Goal: Task Accomplishment & Management: Use online tool/utility

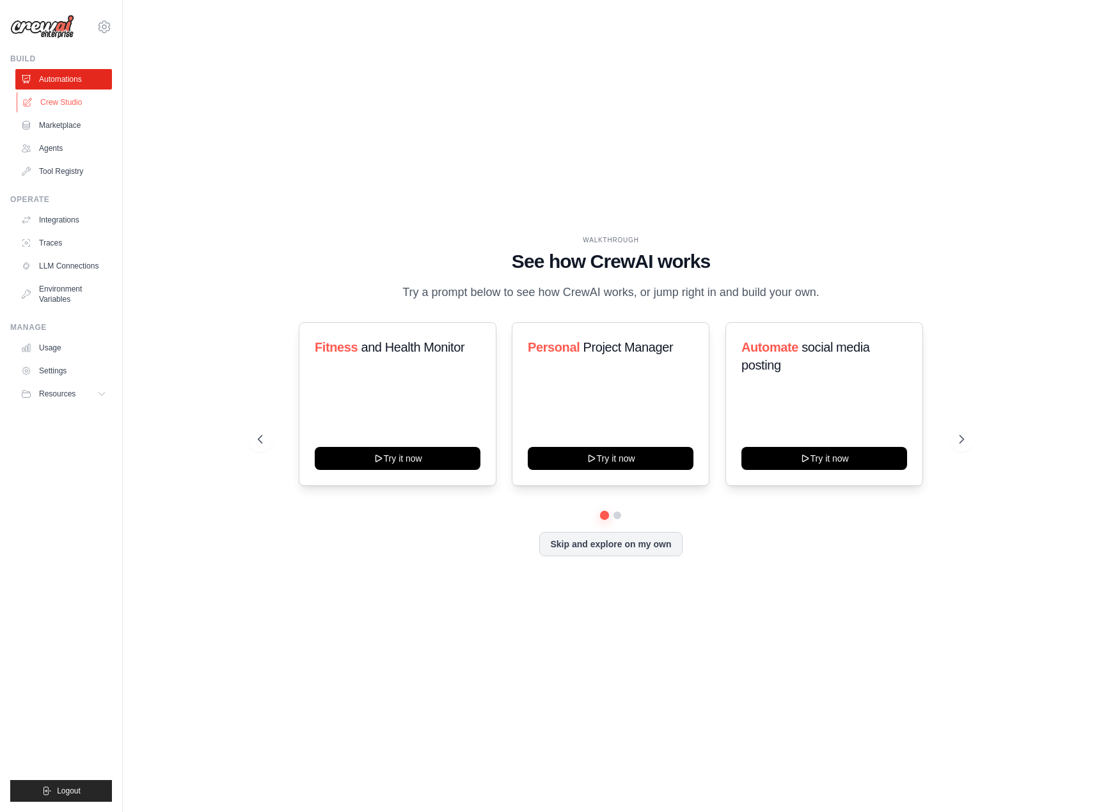
click at [59, 109] on link "Crew Studio" at bounding box center [65, 102] width 97 height 20
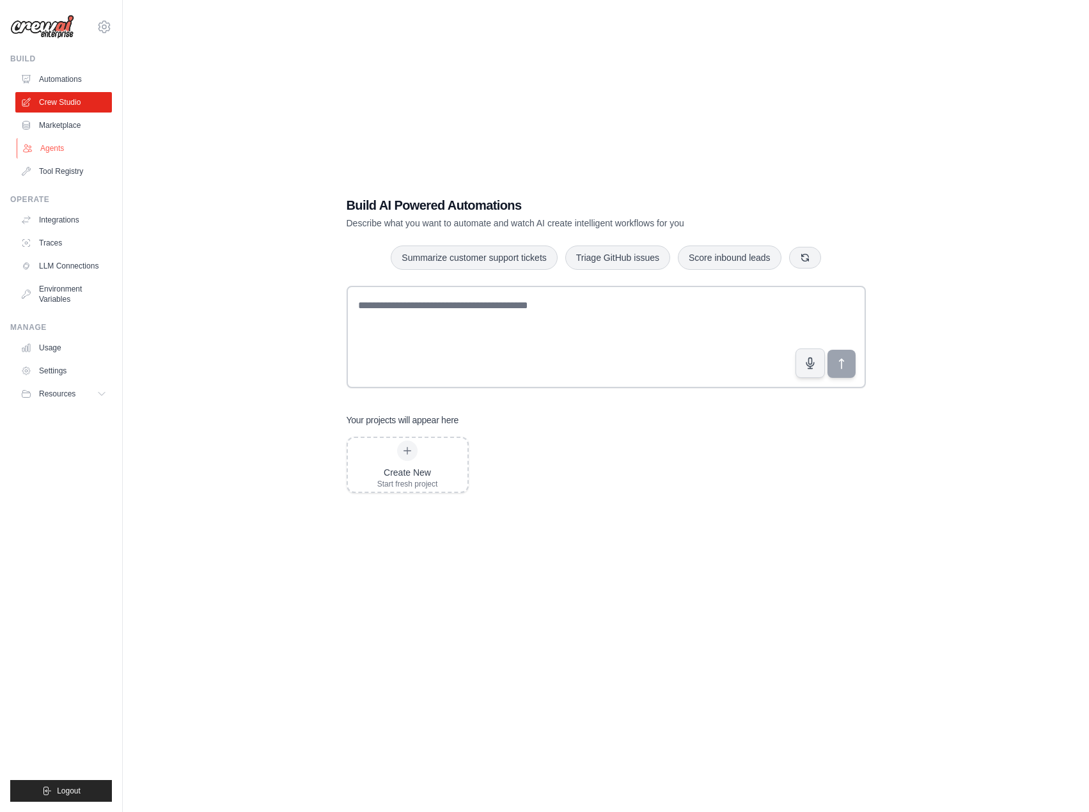
click at [26, 146] on icon at bounding box center [27, 148] width 10 height 10
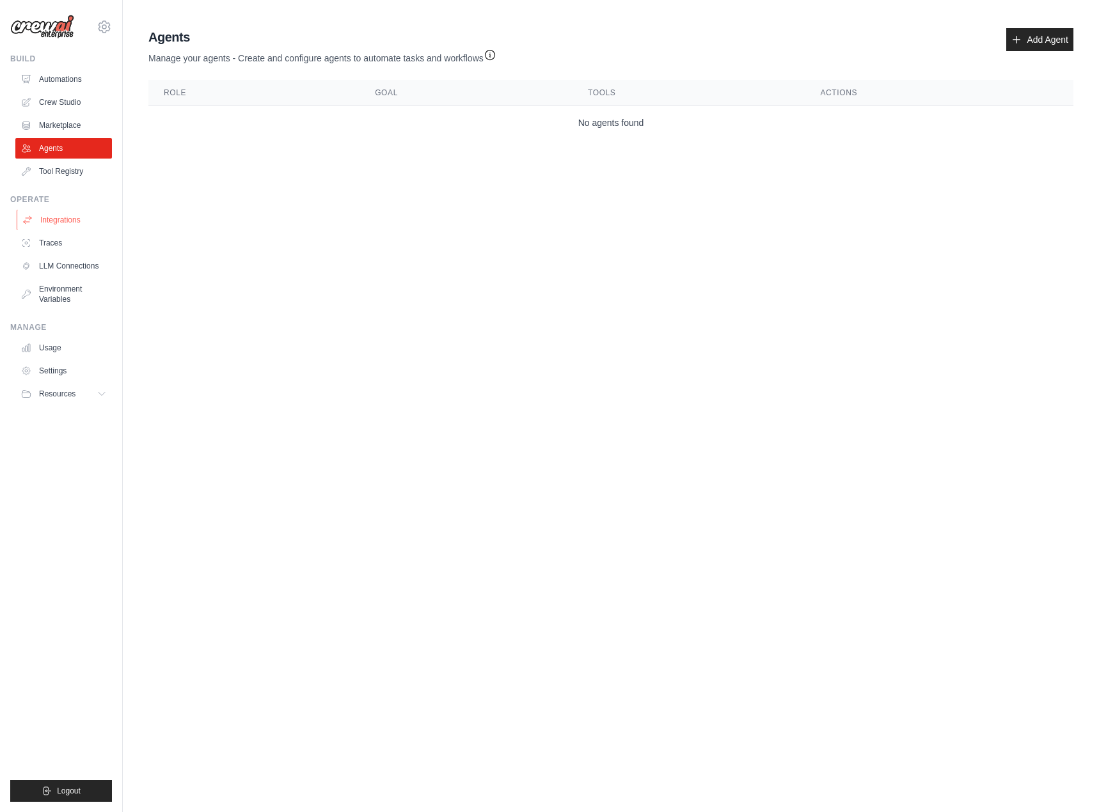
click at [51, 228] on link "Integrations" at bounding box center [65, 220] width 97 height 20
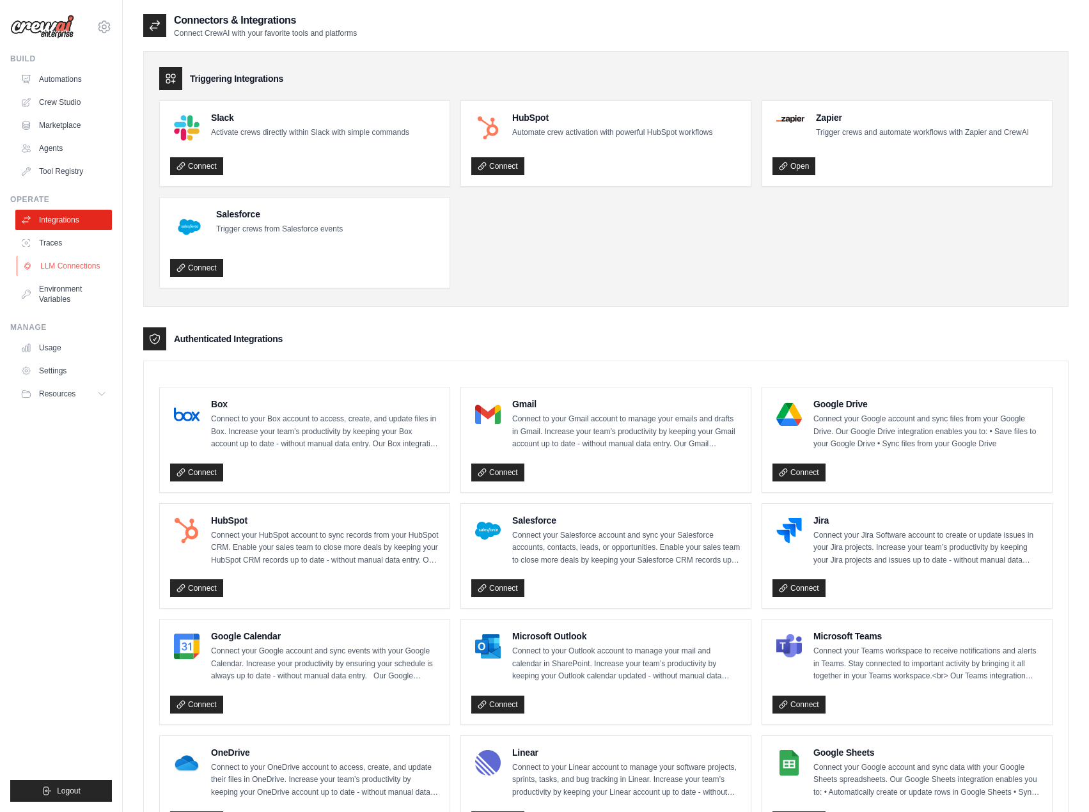
click at [50, 268] on link "LLM Connections" at bounding box center [65, 266] width 97 height 20
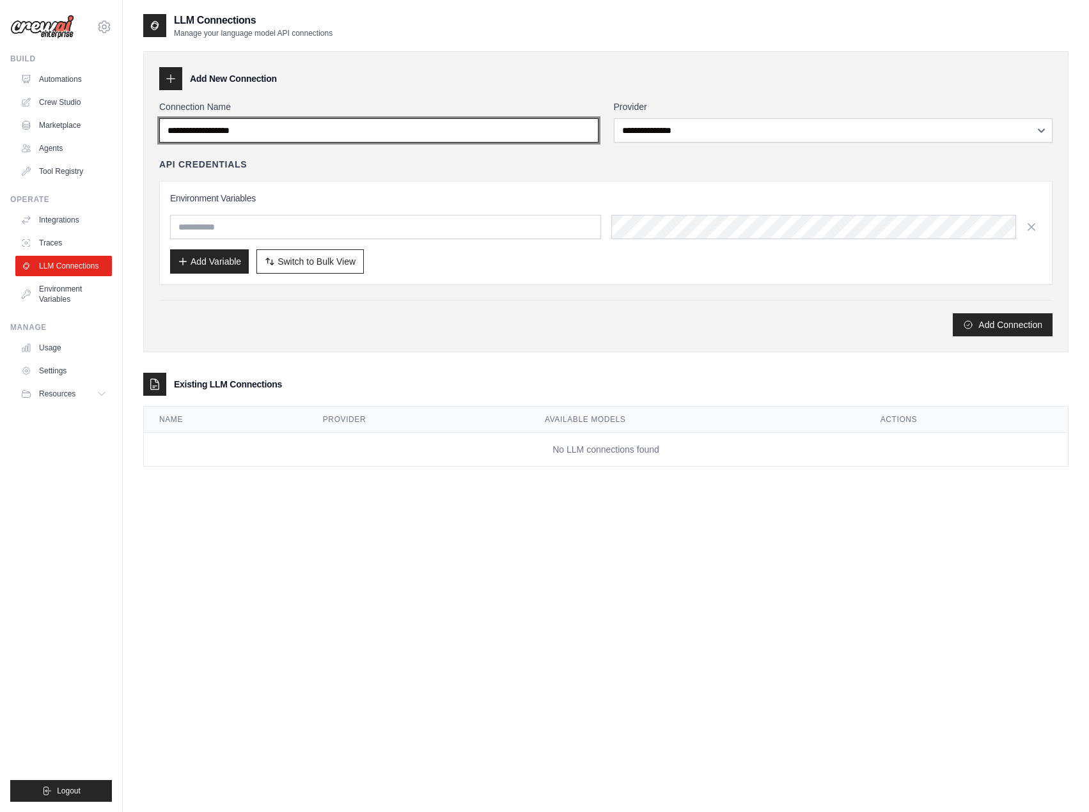
click at [300, 134] on input "Connection Name" at bounding box center [378, 130] width 439 height 24
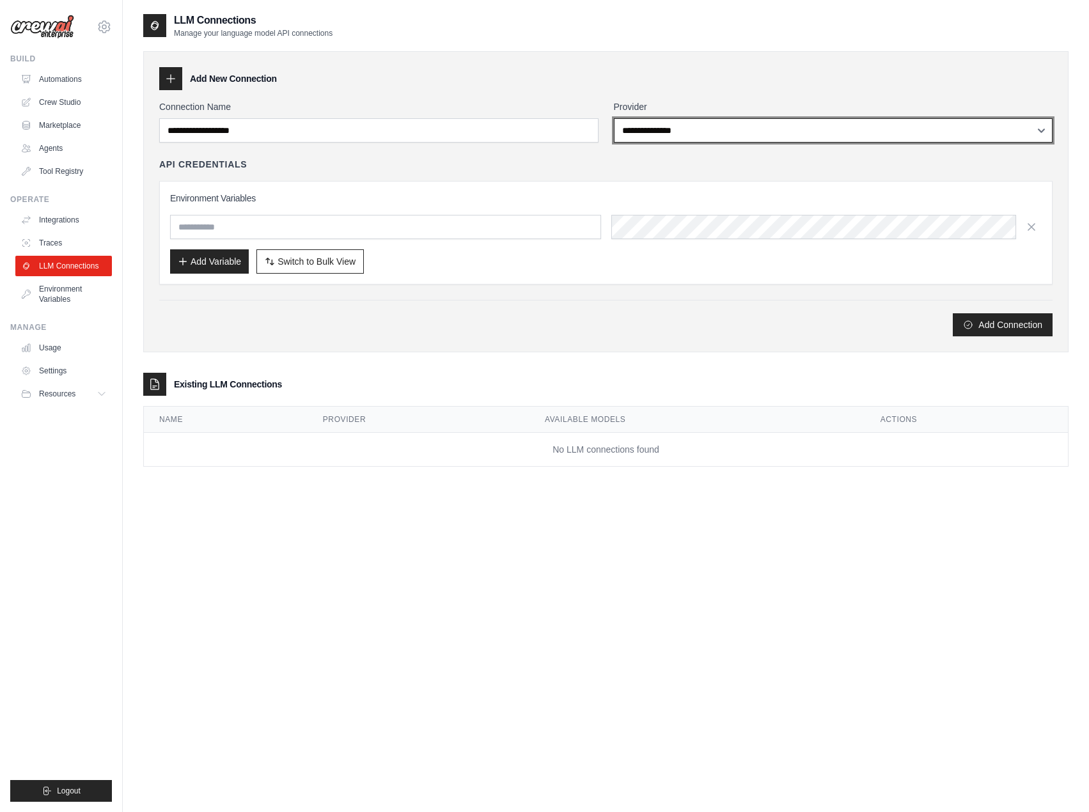
click at [719, 136] on select "**********" at bounding box center [833, 130] width 439 height 24
click at [579, 317] on div "Add Connection" at bounding box center [606, 324] width 894 height 23
click at [72, 282] on link "Environment Variables" at bounding box center [65, 294] width 97 height 31
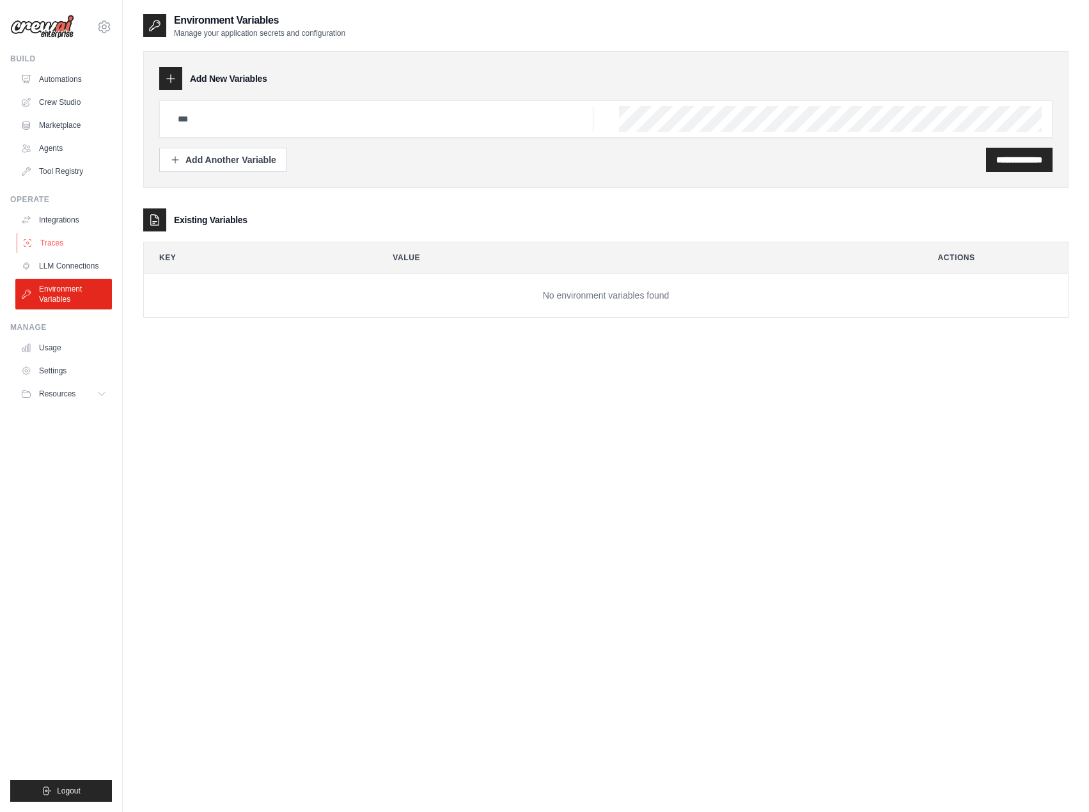
click at [71, 242] on link "Traces" at bounding box center [65, 243] width 97 height 20
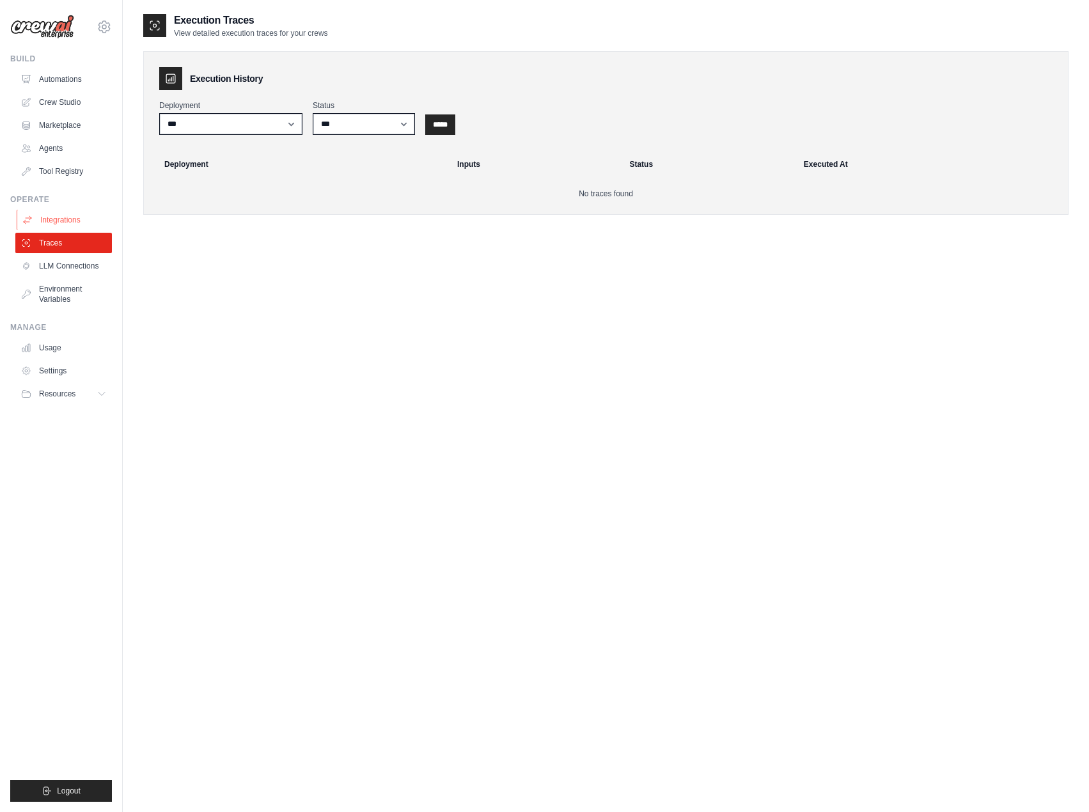
click at [74, 216] on link "Integrations" at bounding box center [65, 220] width 97 height 20
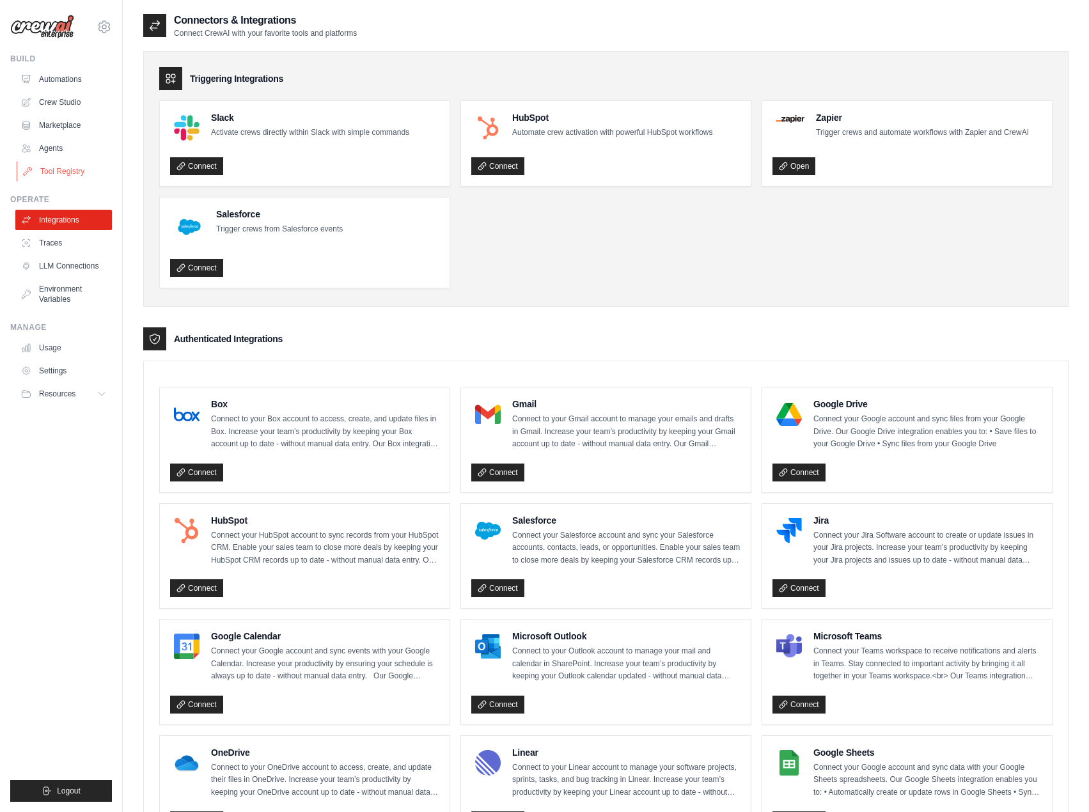
click at [74, 161] on link "Tool Registry" at bounding box center [65, 171] width 97 height 20
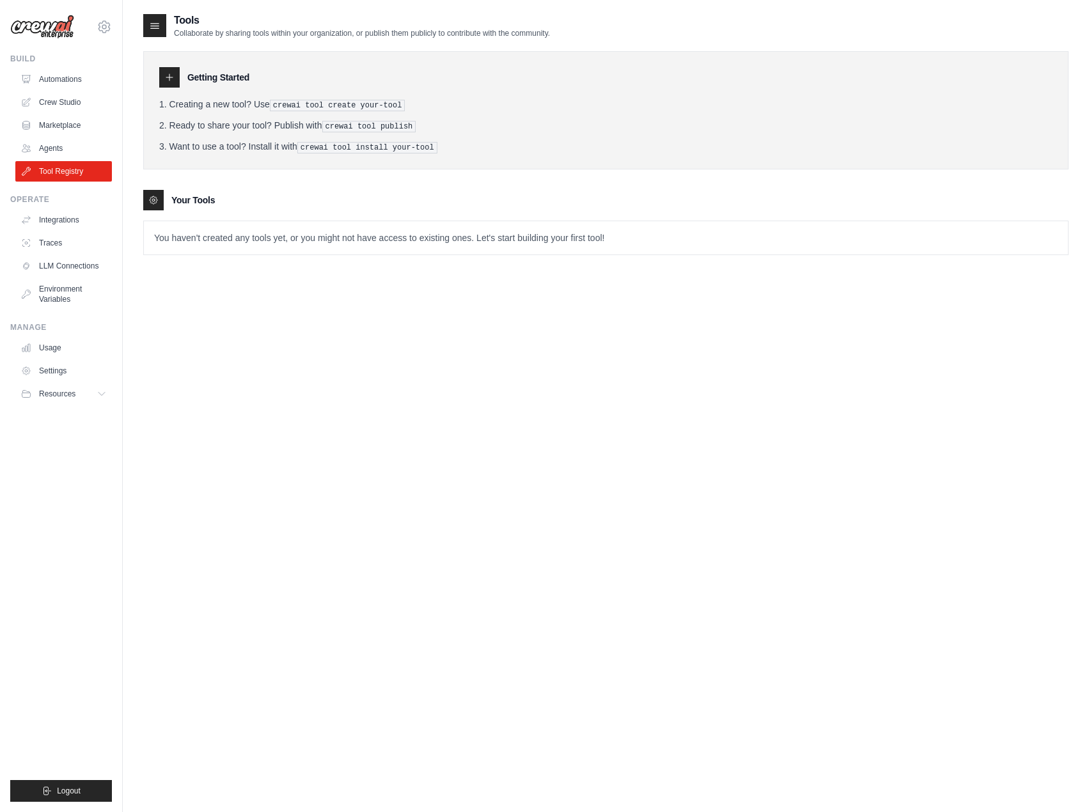
click at [264, 240] on p "You haven't created any tools yet, or you might not have access to existing one…" at bounding box center [606, 237] width 924 height 33
click at [362, 119] on li "Ready to share your tool? Publish with crewai tool publish" at bounding box center [606, 125] width 894 height 13
click at [173, 79] on icon at bounding box center [169, 77] width 10 height 10
click at [65, 100] on link "Crew Studio" at bounding box center [65, 102] width 97 height 20
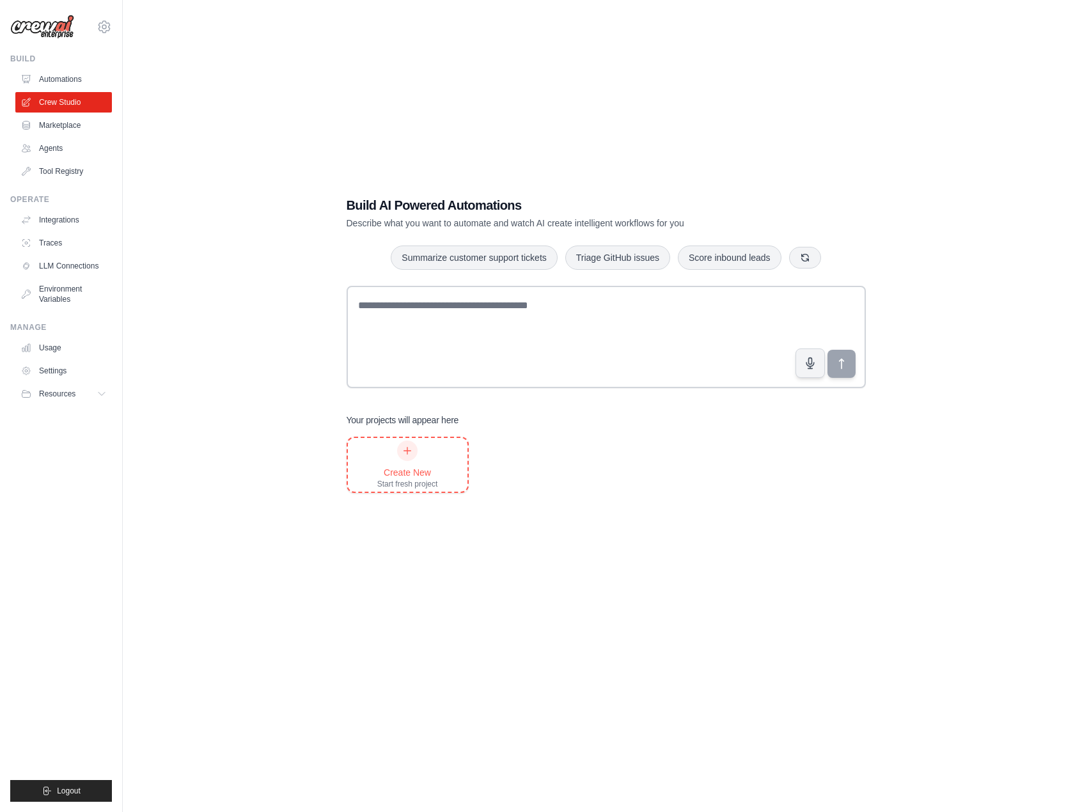
click at [400, 480] on div "Start fresh project" at bounding box center [407, 484] width 61 height 10
click at [64, 391] on span "Resources" at bounding box center [58, 394] width 36 height 10
click at [68, 373] on link "Settings" at bounding box center [65, 371] width 97 height 20
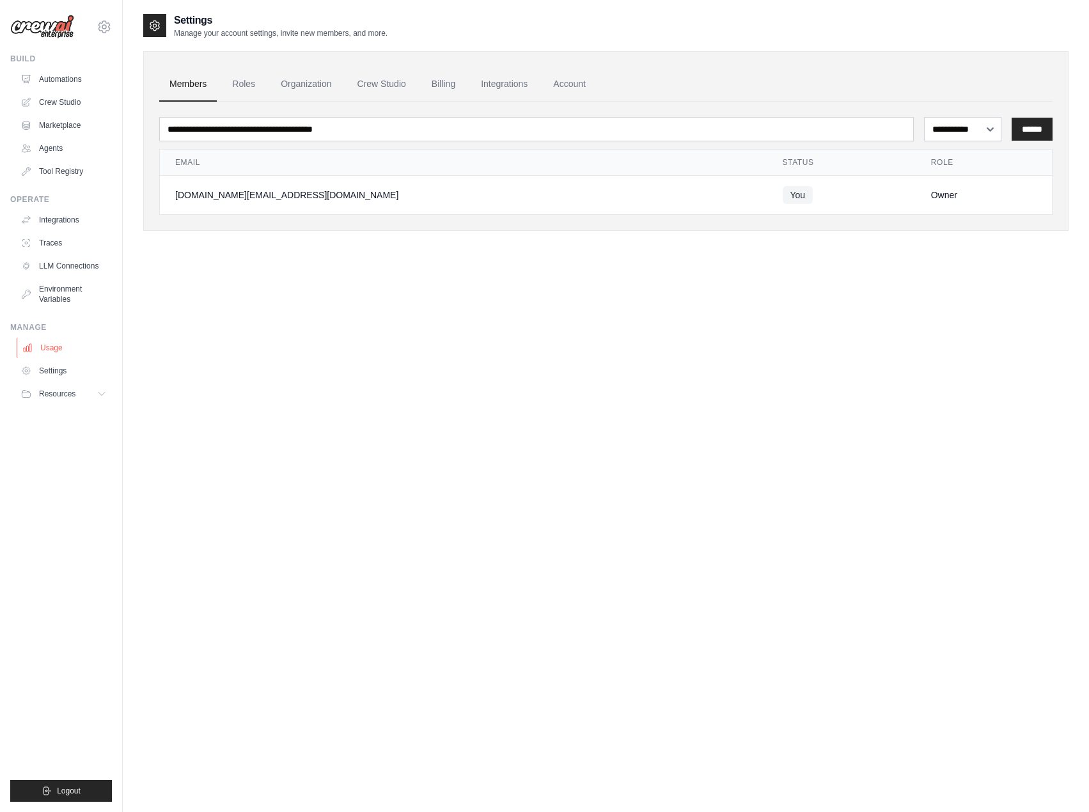
click at [74, 353] on link "Usage" at bounding box center [65, 348] width 97 height 20
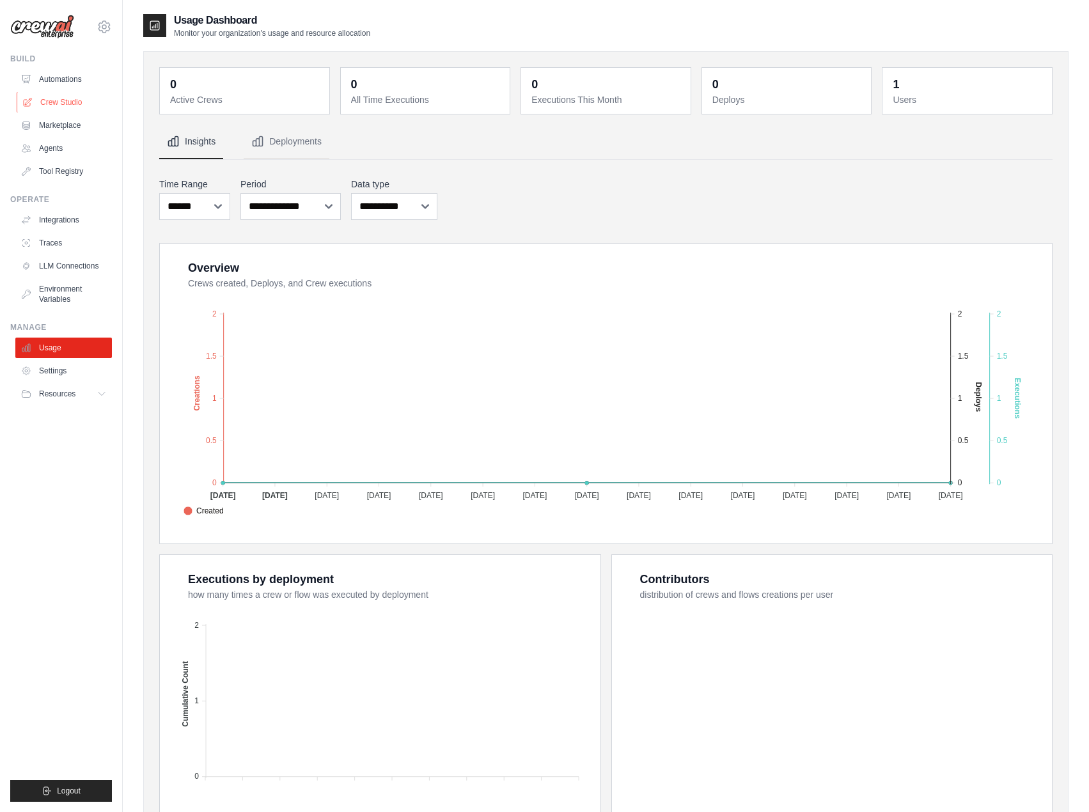
click at [93, 101] on link "Crew Studio" at bounding box center [65, 102] width 97 height 20
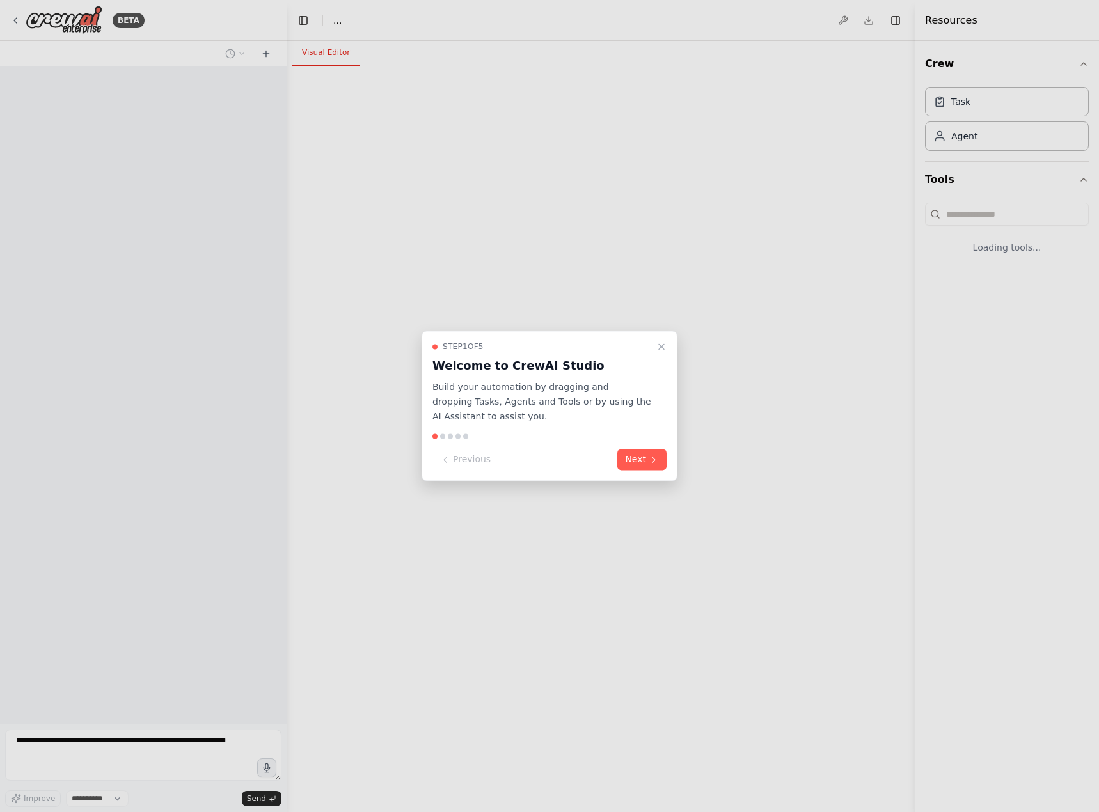
select select "****"
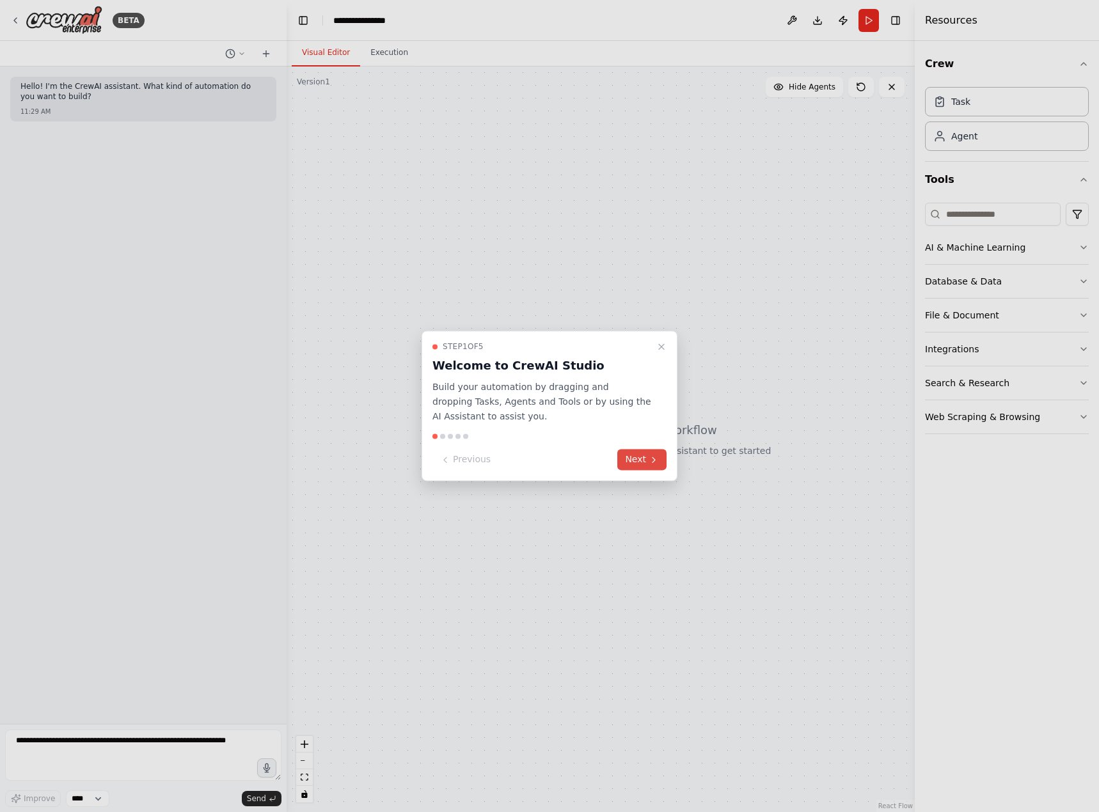
click at [649, 459] on icon at bounding box center [654, 460] width 10 height 10
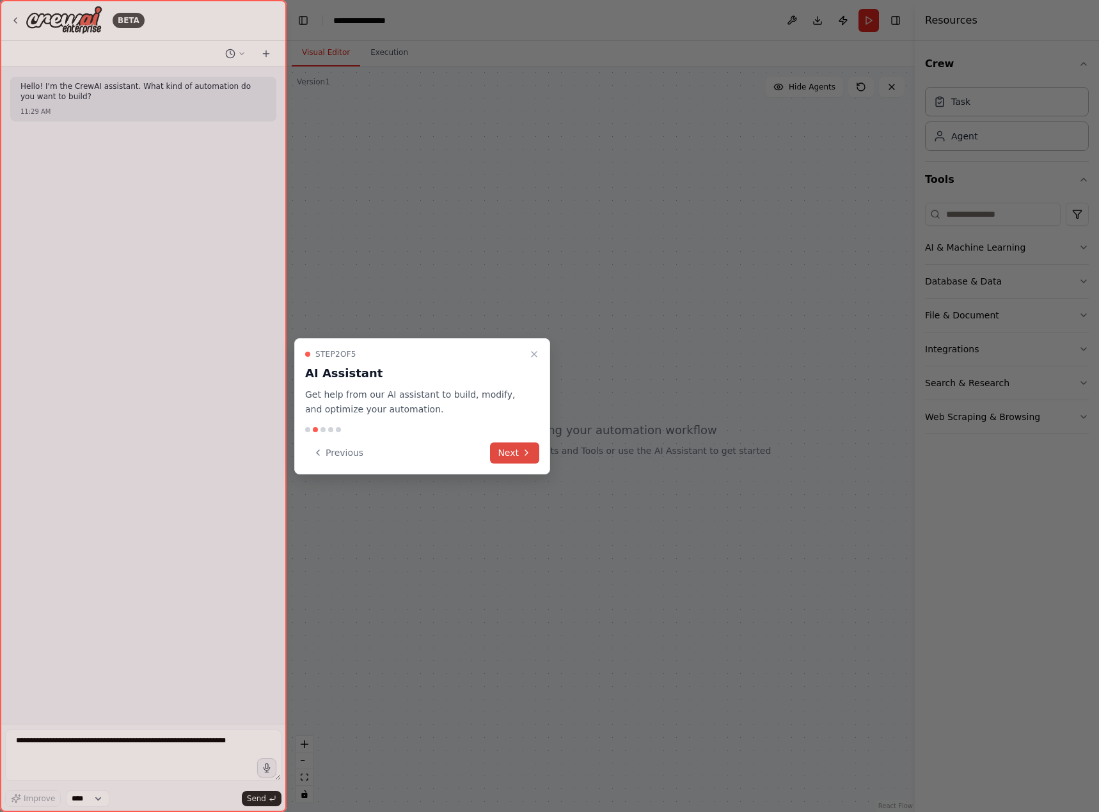
click at [522, 446] on button "Next" at bounding box center [514, 453] width 49 height 21
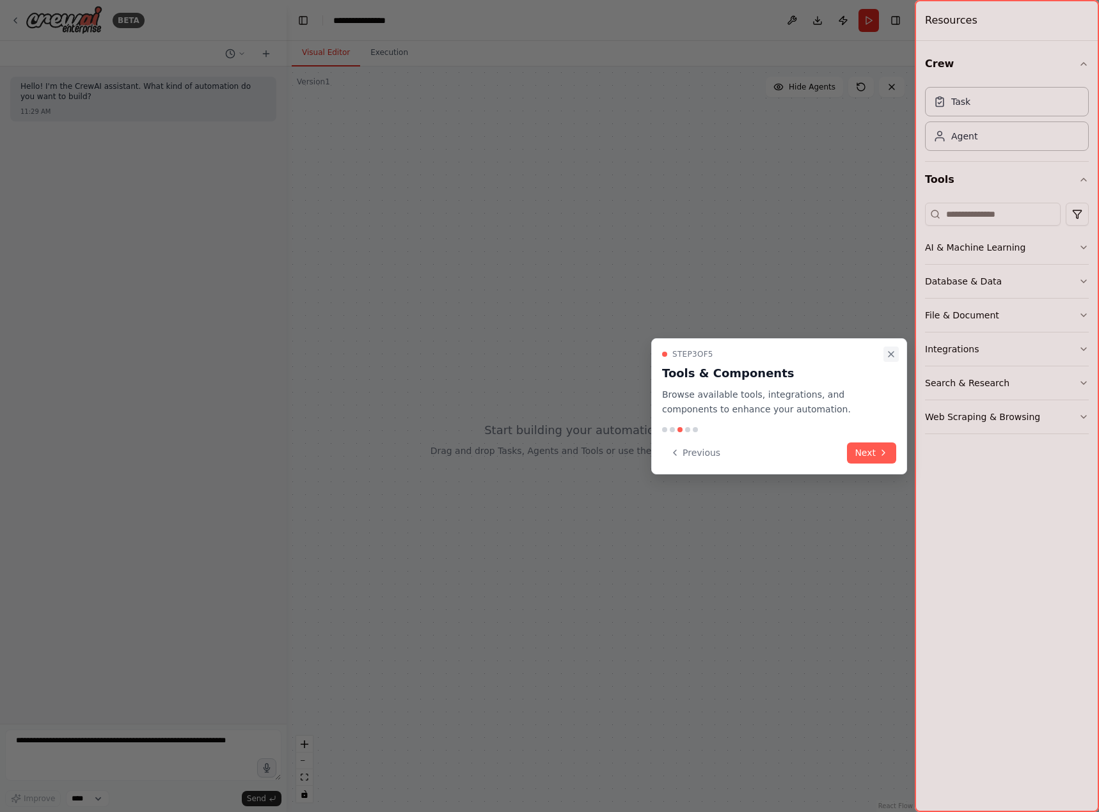
click at [890, 351] on icon "Close walkthrough" at bounding box center [891, 354] width 10 height 10
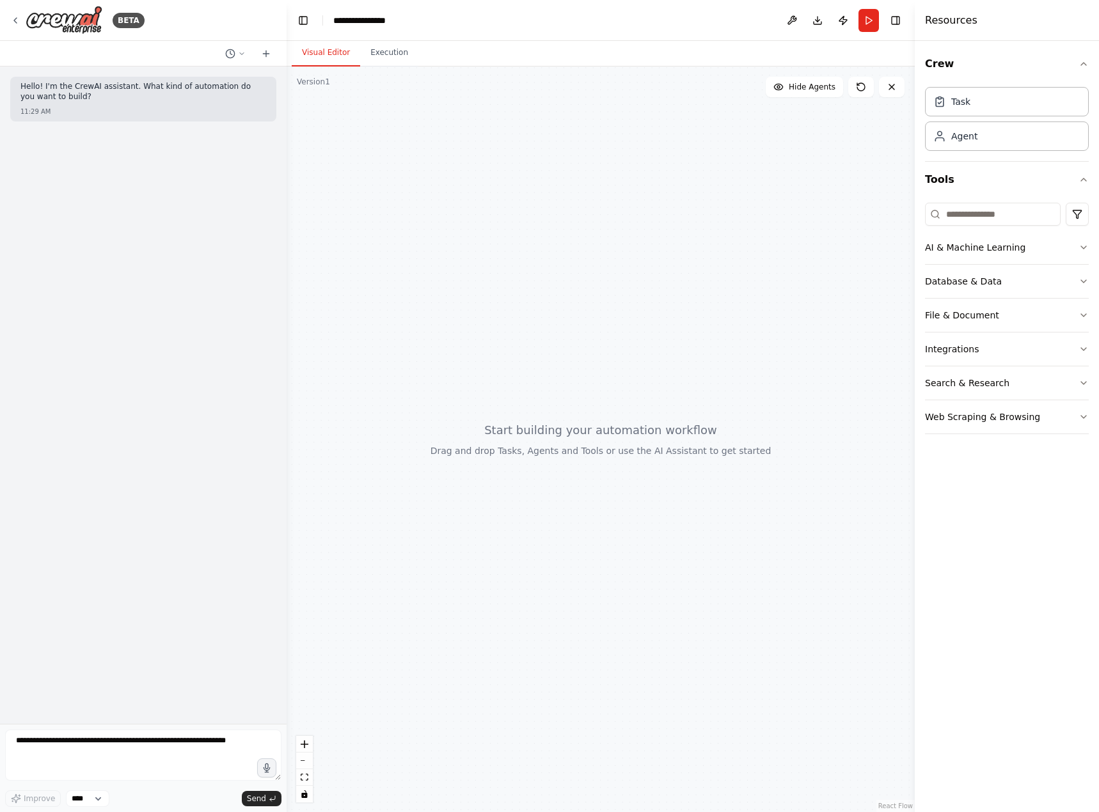
click at [970, 555] on div "Crew Task Agent Tools AI & Machine Learning Database & Data File & Document Int…" at bounding box center [1007, 426] width 184 height 771
click at [19, 16] on icon at bounding box center [15, 20] width 10 height 10
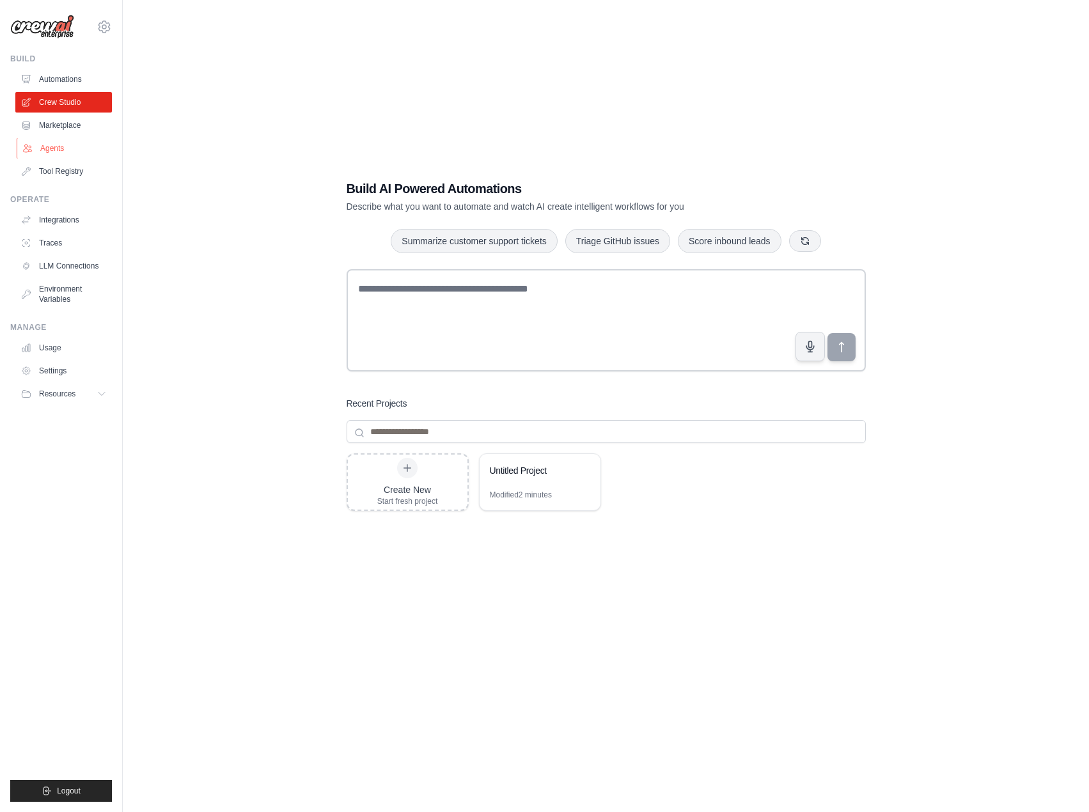
click at [40, 156] on link "Agents" at bounding box center [65, 148] width 97 height 20
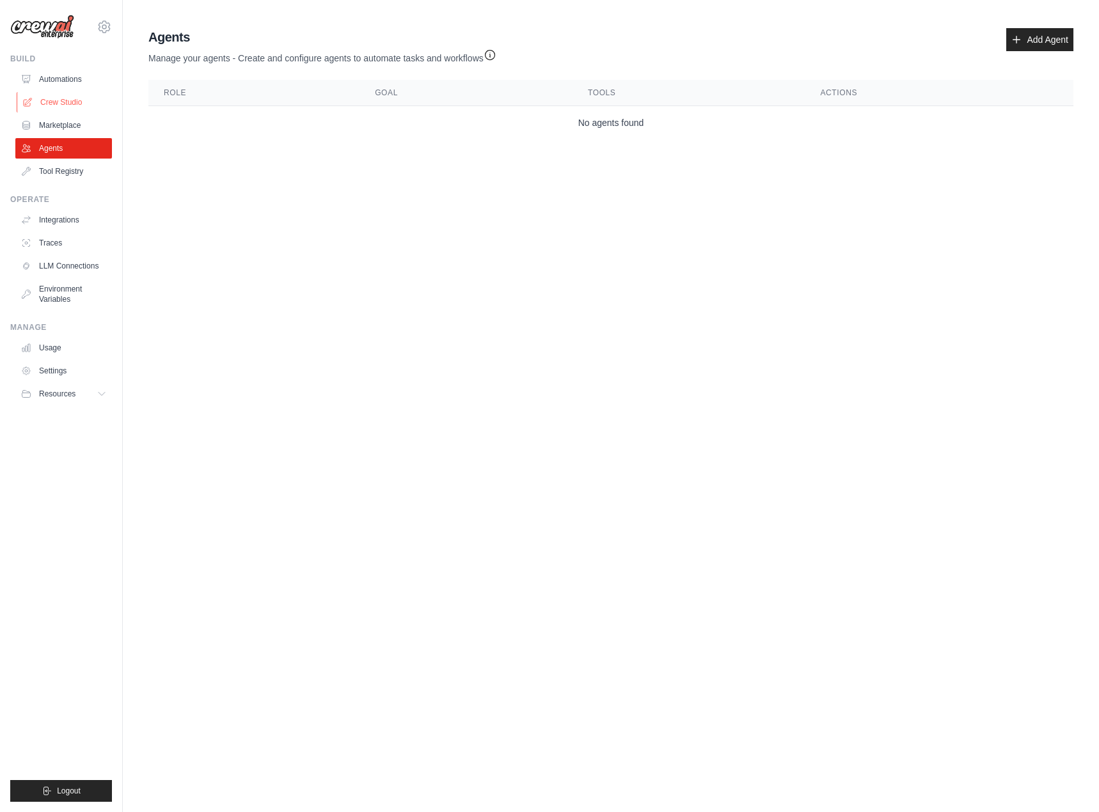
click at [48, 97] on link "Crew Studio" at bounding box center [65, 102] width 97 height 20
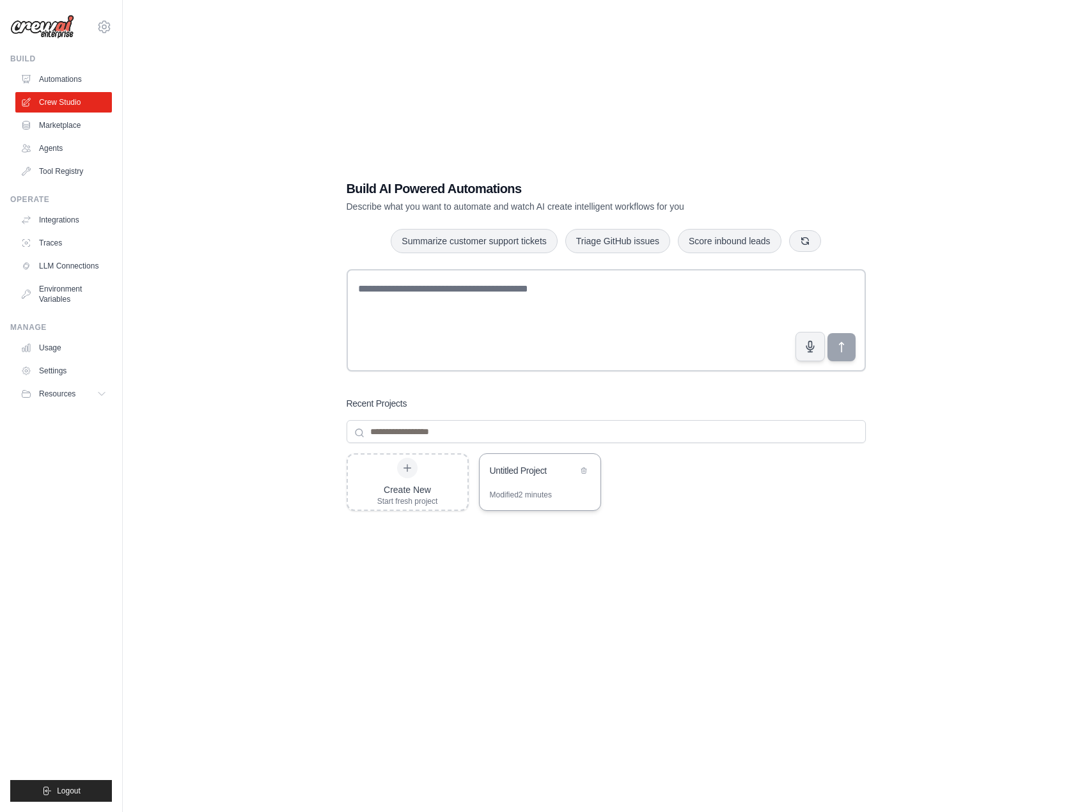
click at [523, 482] on div "Untitled Project" at bounding box center [540, 472] width 121 height 36
click at [75, 145] on link "Agents" at bounding box center [65, 148] width 97 height 20
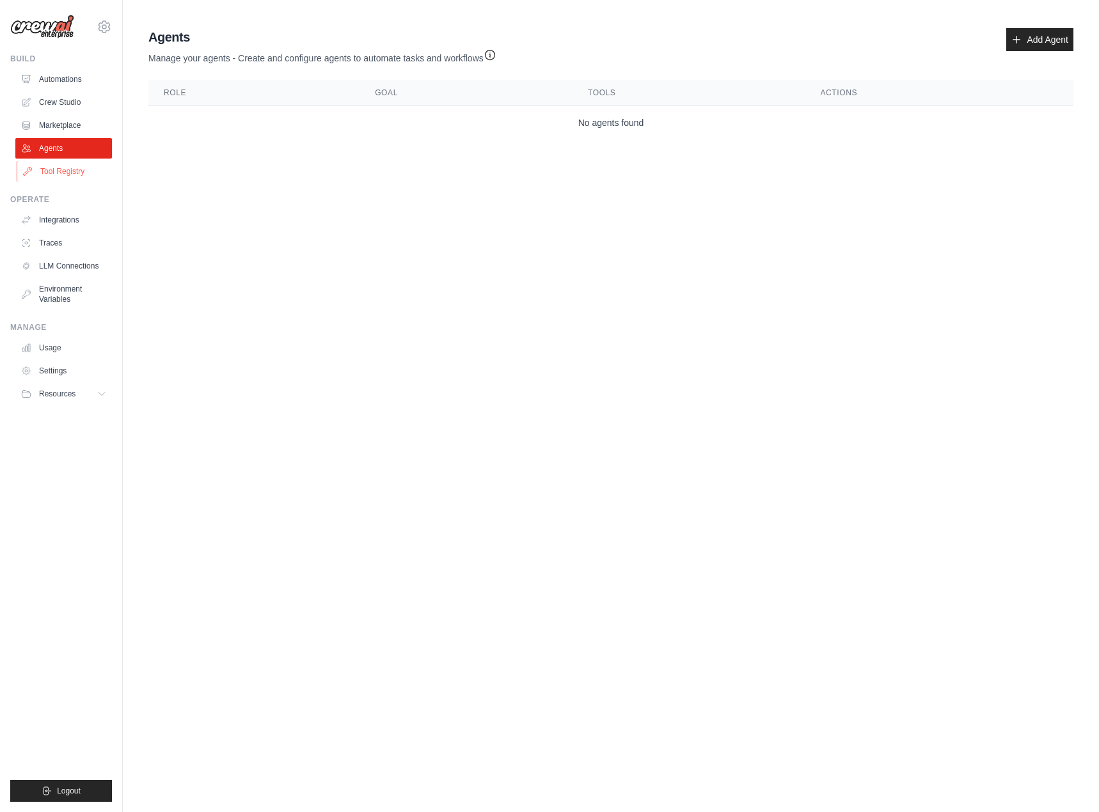
click at [66, 179] on link "Tool Registry" at bounding box center [65, 171] width 97 height 20
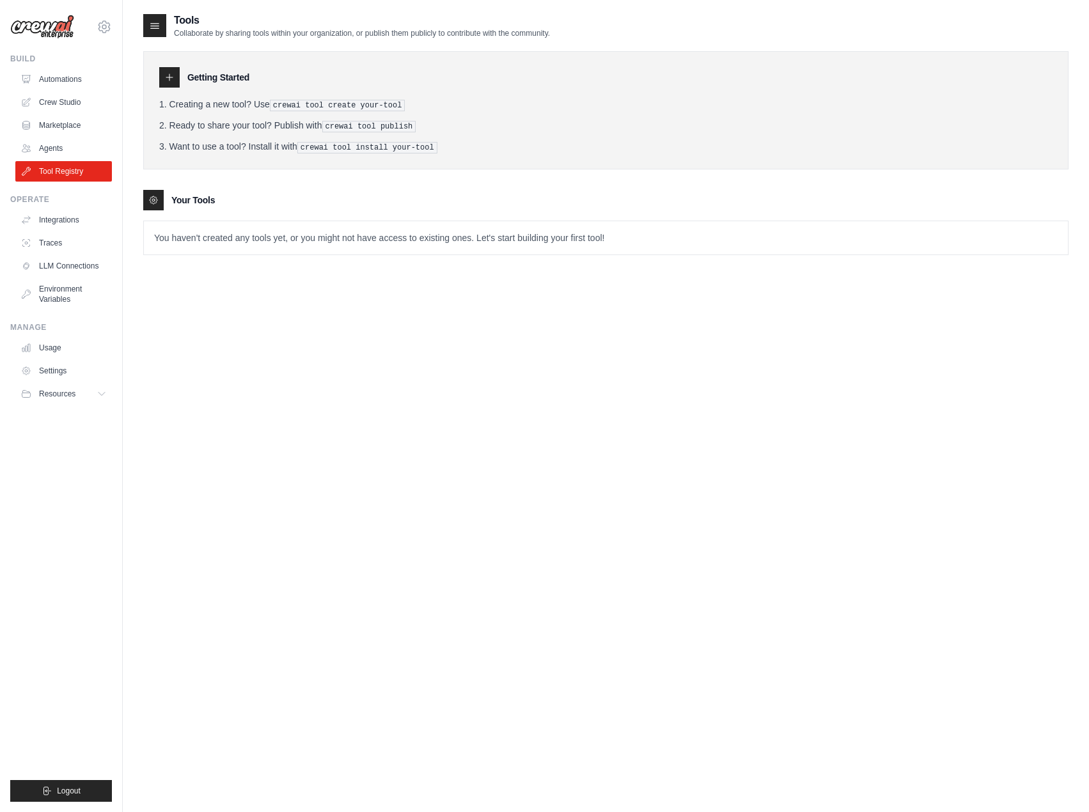
click at [259, 48] on div "Getting Started Creating a new tool? Use crewai tool create your-tool Ready to …" at bounding box center [605, 146] width 925 height 217
click at [256, 27] on h2 "Tools" at bounding box center [362, 20] width 376 height 15
click at [252, 119] on li "Ready to share your tool? Publish with crewai tool publish" at bounding box center [606, 125] width 894 height 13
click at [244, 155] on div "Getting Started Creating a new tool? Use crewai tool create your-tool Ready to …" at bounding box center [605, 110] width 925 height 118
click at [288, 230] on p "You haven't created any tools yet, or you might not have access to existing one…" at bounding box center [606, 237] width 924 height 33
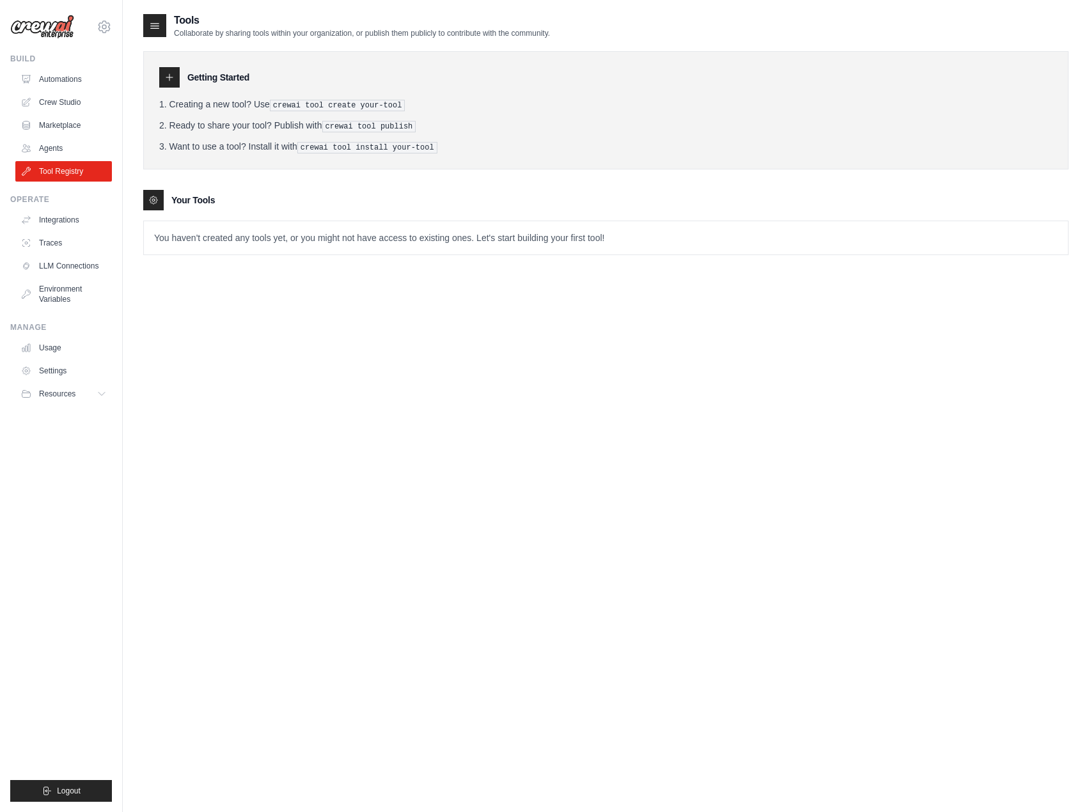
drag, startPoint x: 274, startPoint y: 272, endPoint x: 237, endPoint y: 245, distance: 46.2
click at [244, 253] on div "Tools Collaborate by sharing tools within your organization, or publish them pu…" at bounding box center [605, 144] width 925 height 263
click at [90, 146] on link "Agents" at bounding box center [65, 148] width 97 height 20
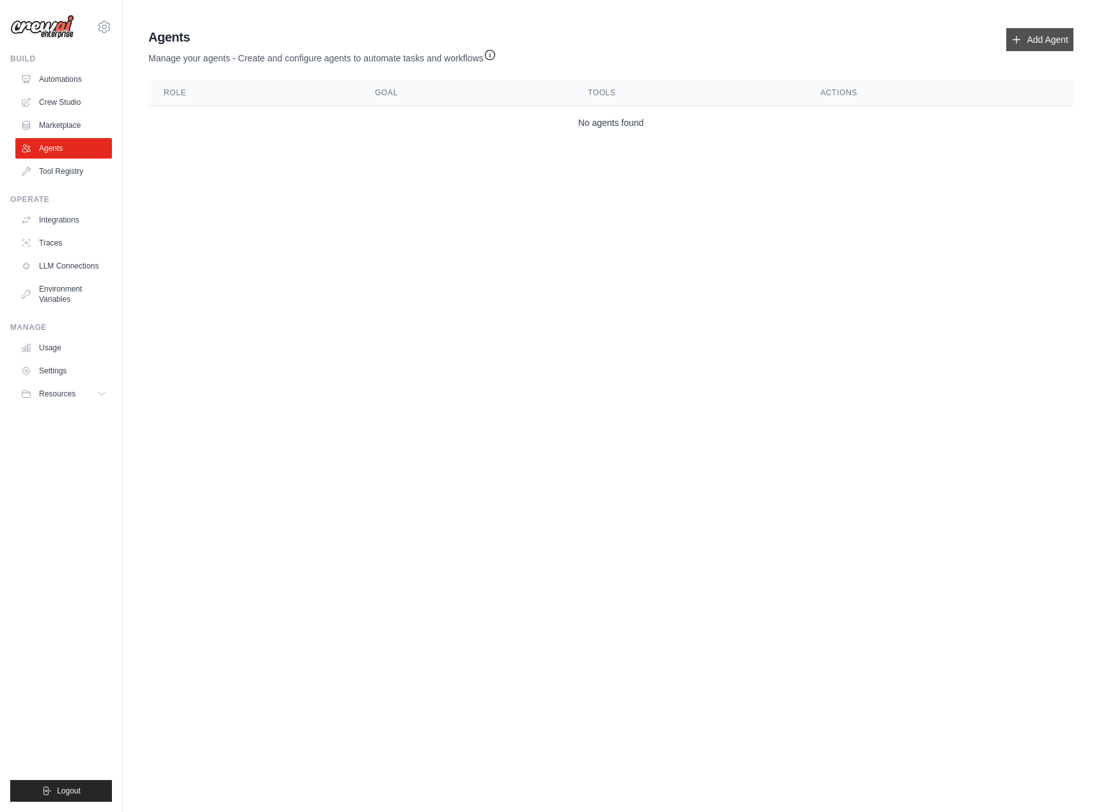
click at [1048, 38] on link "Add Agent" at bounding box center [1039, 39] width 67 height 23
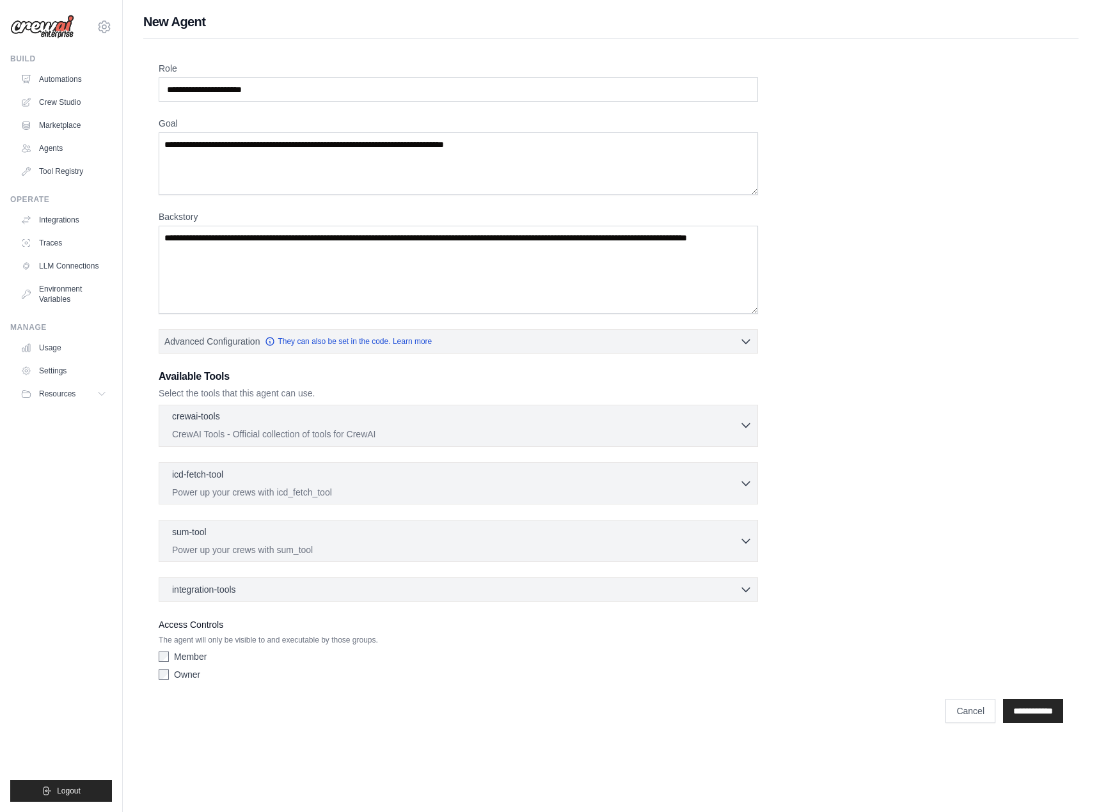
click at [255, 428] on p "CrewAI Tools - Official collection of tools for CrewAI" at bounding box center [455, 434] width 567 height 13
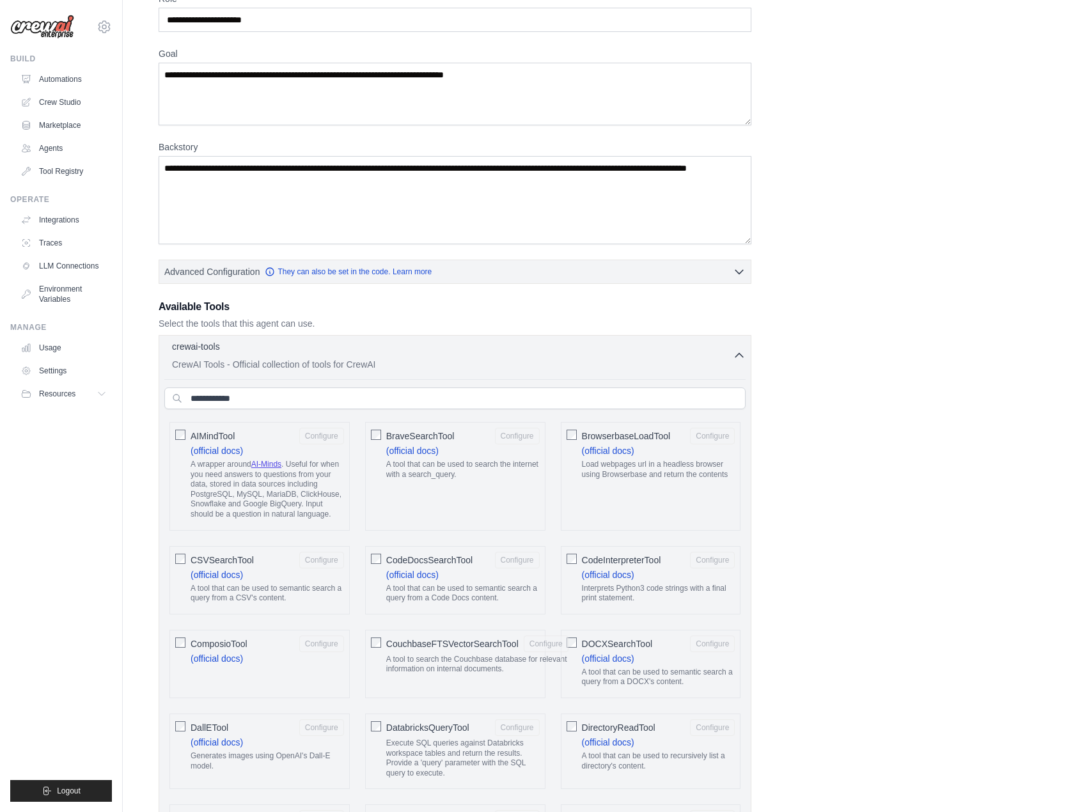
scroll to position [128, 0]
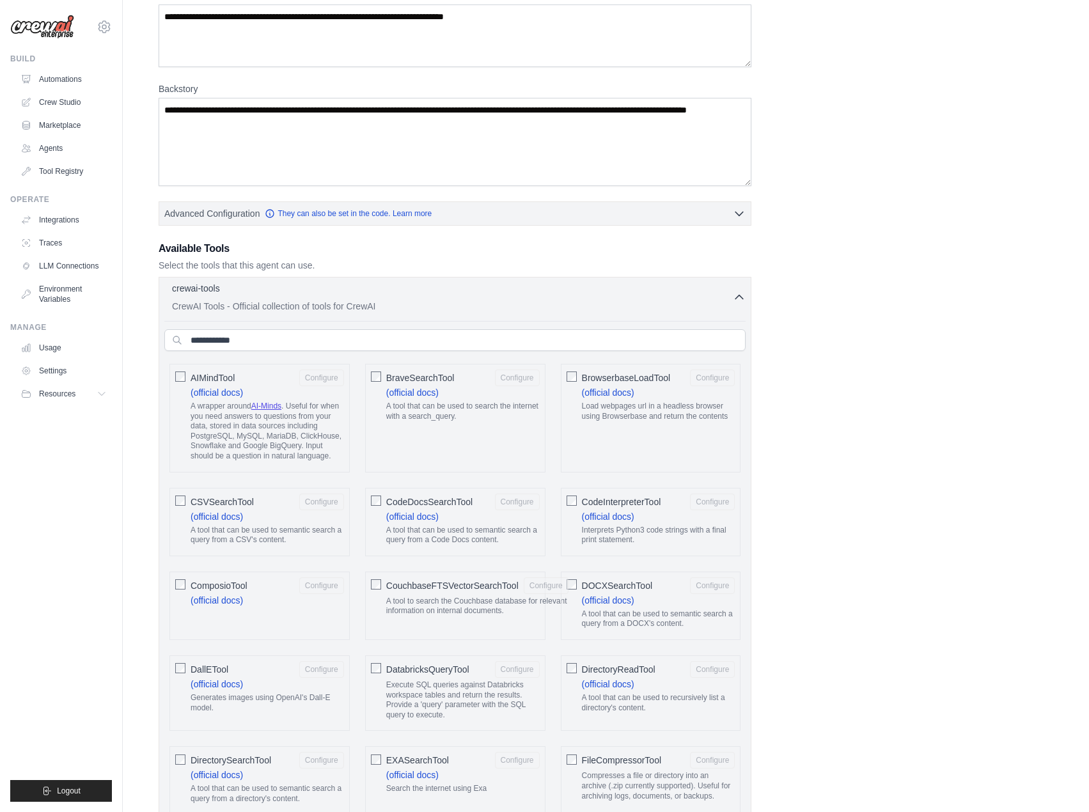
click at [264, 295] on div "crewai-tools 0 selected" at bounding box center [452, 289] width 561 height 15
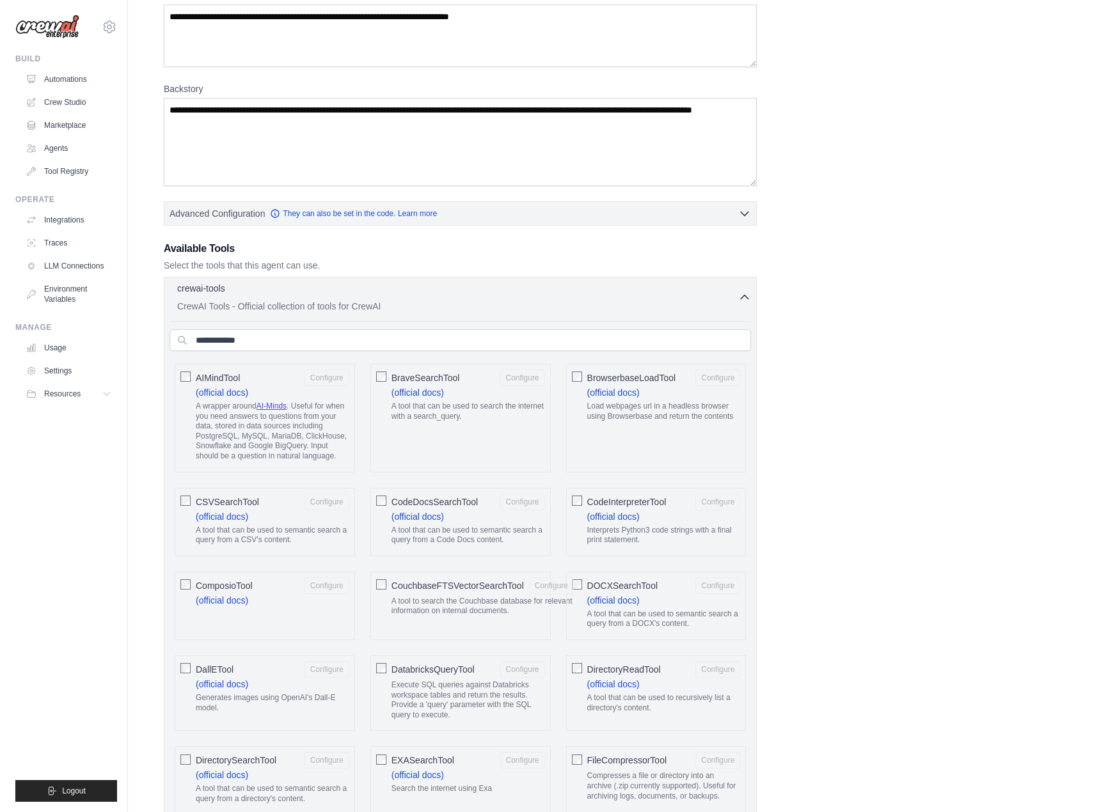
scroll to position [0, 0]
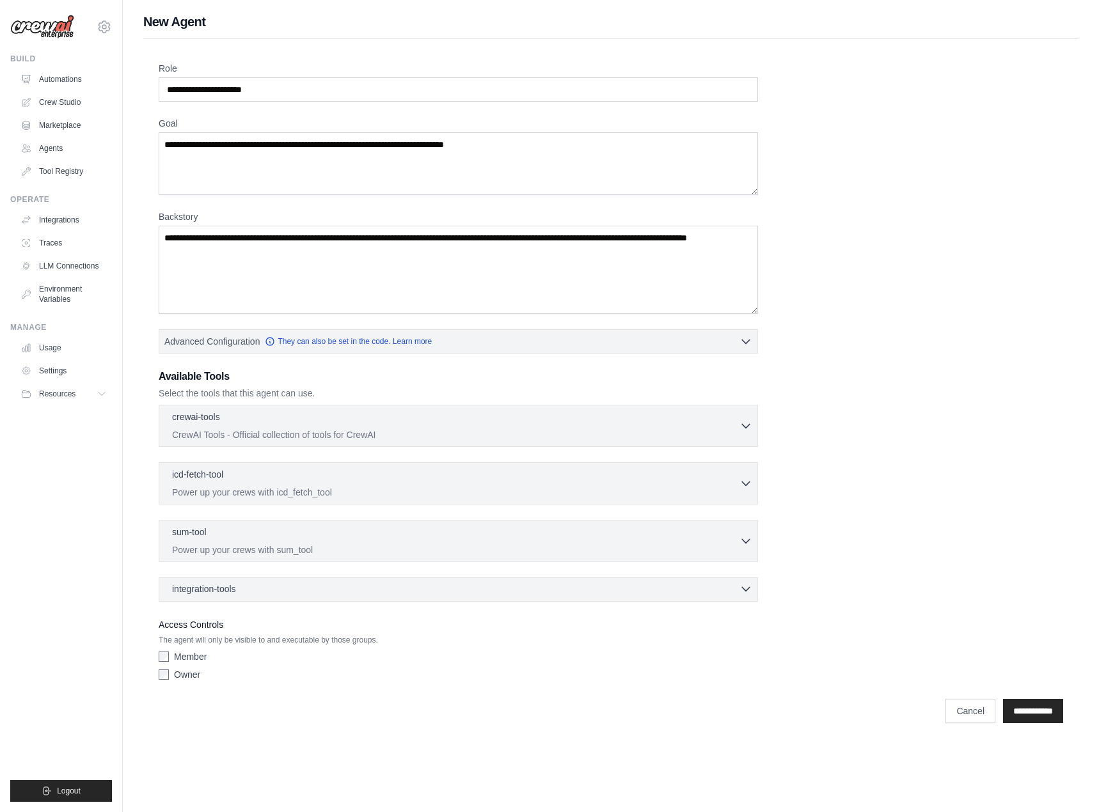
click at [251, 590] on div "integration-tools 0 selected" at bounding box center [462, 589] width 580 height 13
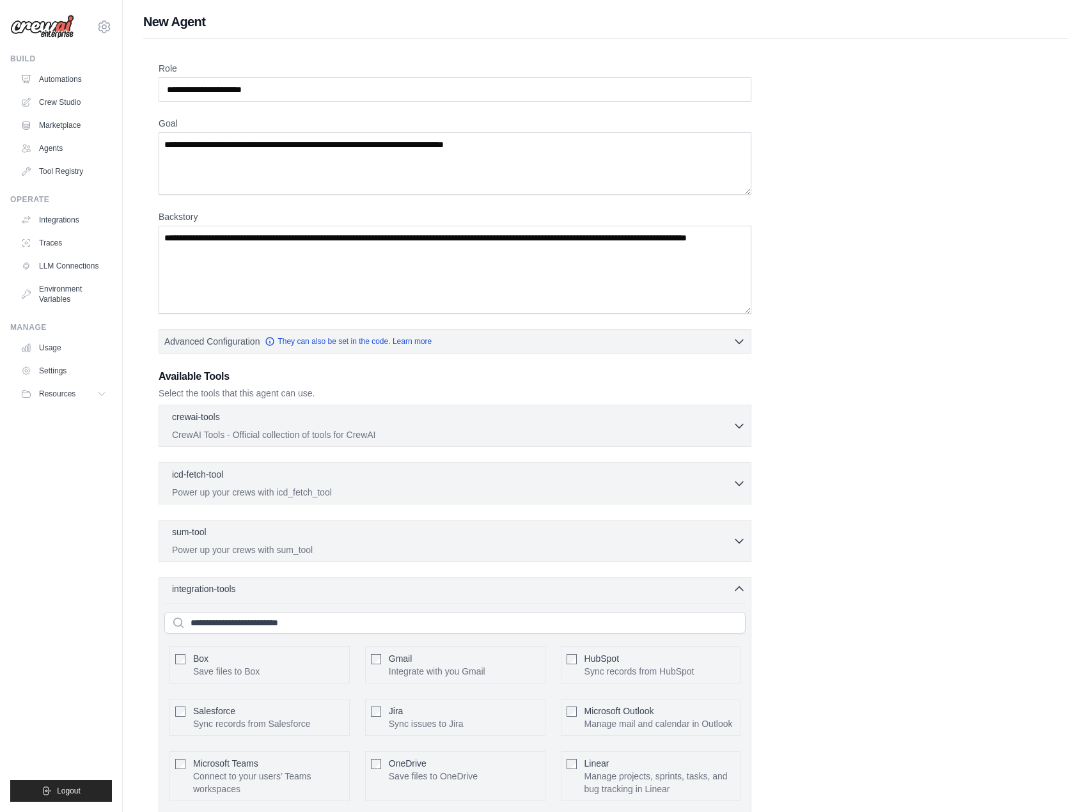
click at [251, 590] on div "integration-tools 0 selected" at bounding box center [459, 589] width 574 height 13
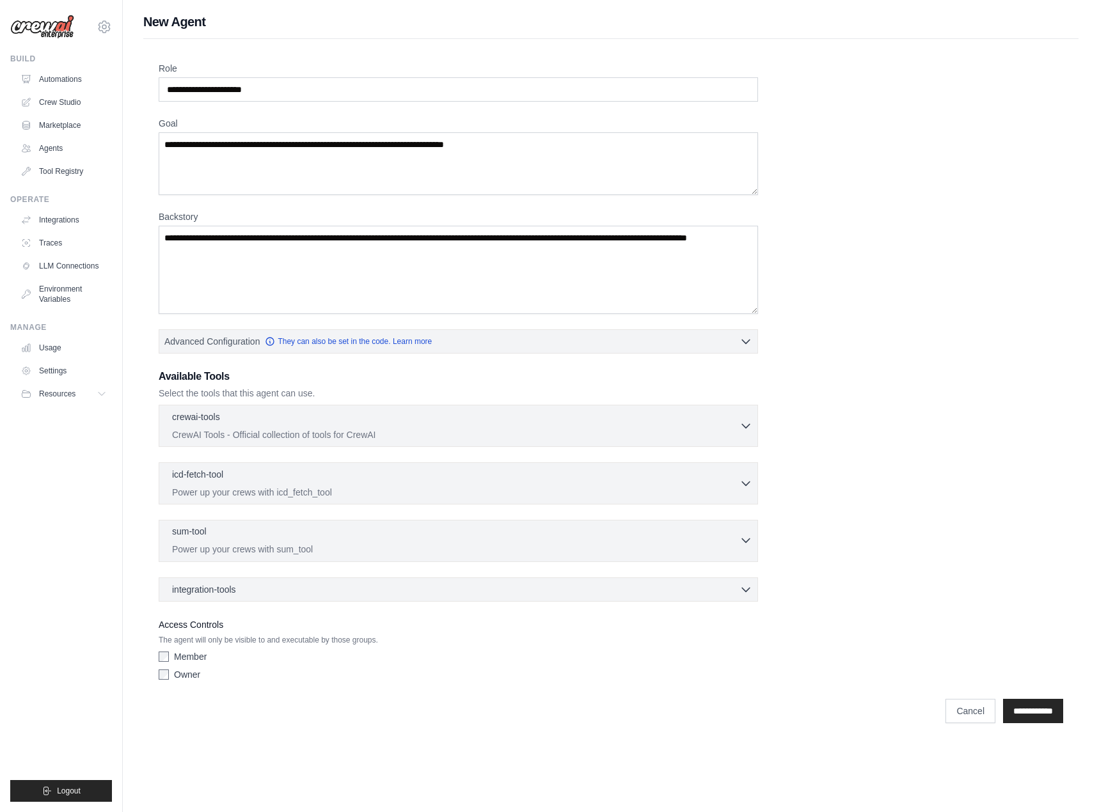
click at [253, 549] on p "Power up your crews with sum_tool" at bounding box center [455, 549] width 567 height 13
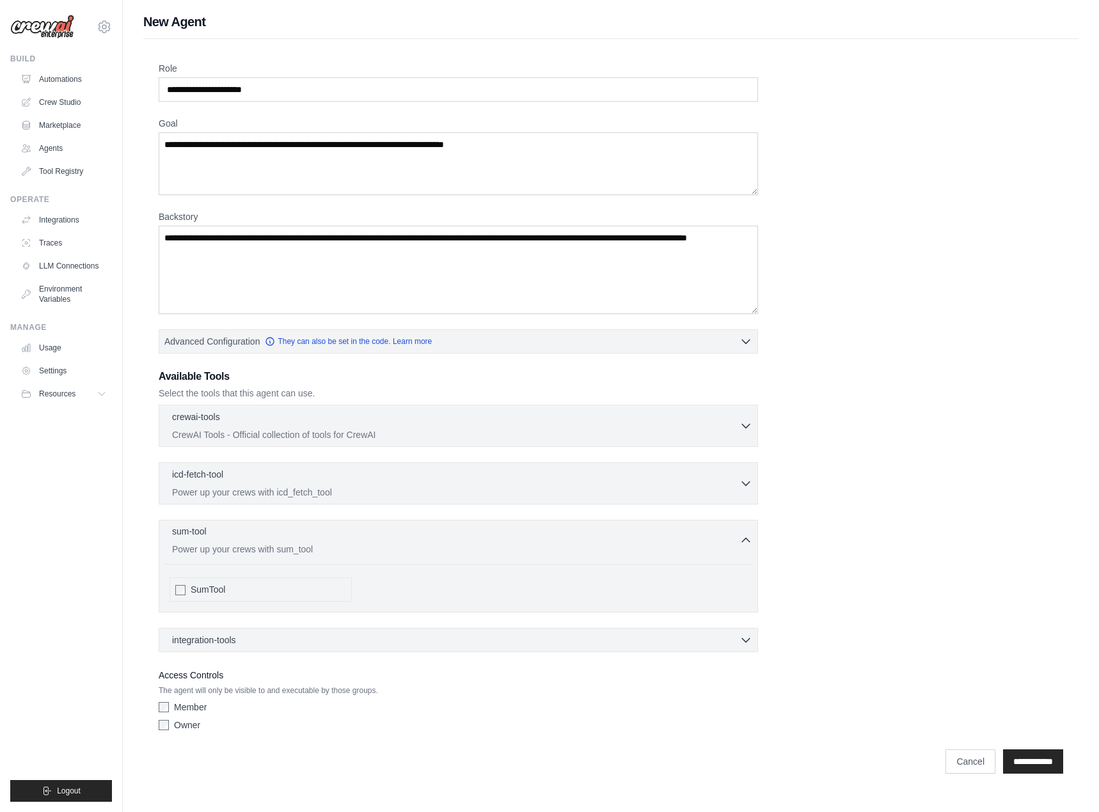
click at [253, 549] on p "Power up your crews with sum_tool" at bounding box center [455, 549] width 567 height 13
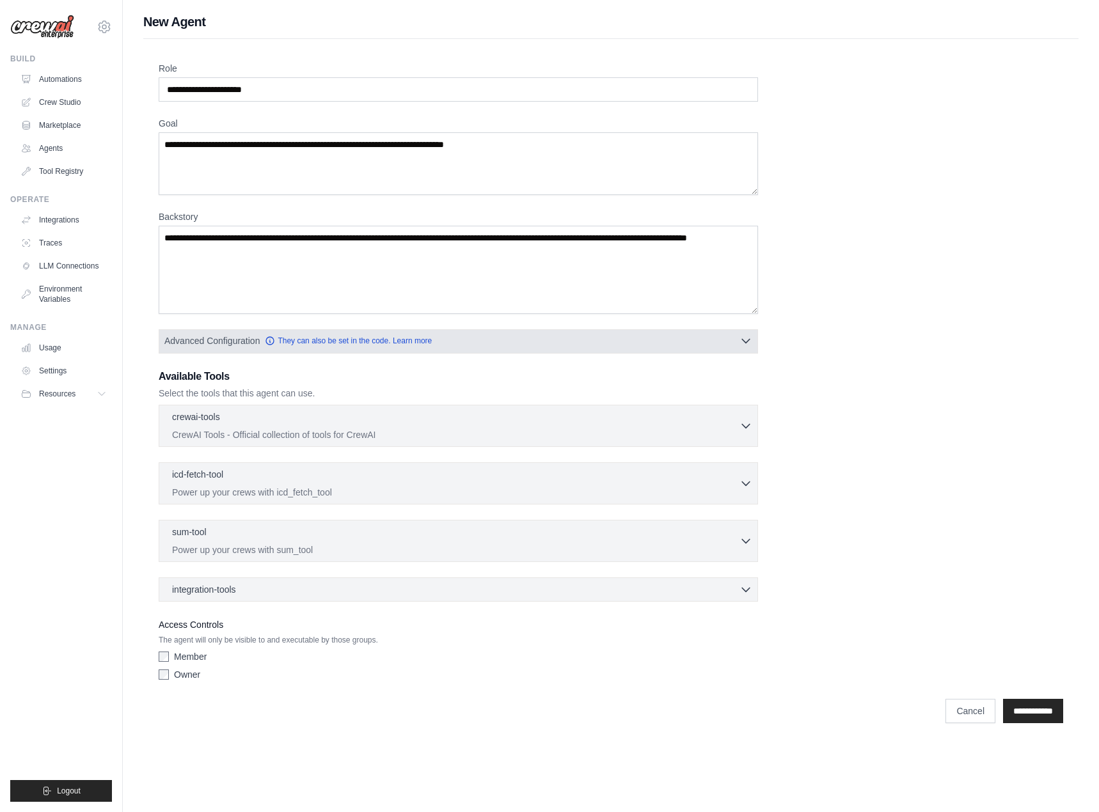
click at [205, 347] on span "Advanced Configuration" at bounding box center [211, 341] width 95 height 13
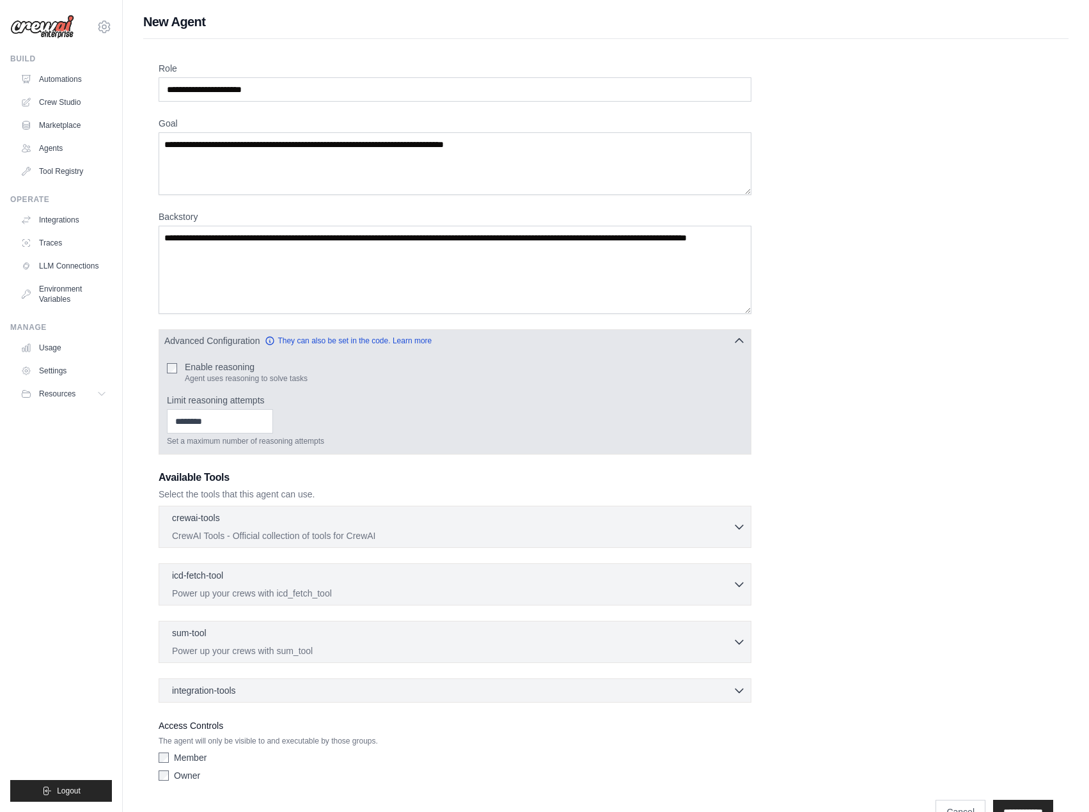
click at [207, 338] on span "Advanced Configuration" at bounding box center [211, 341] width 95 height 13
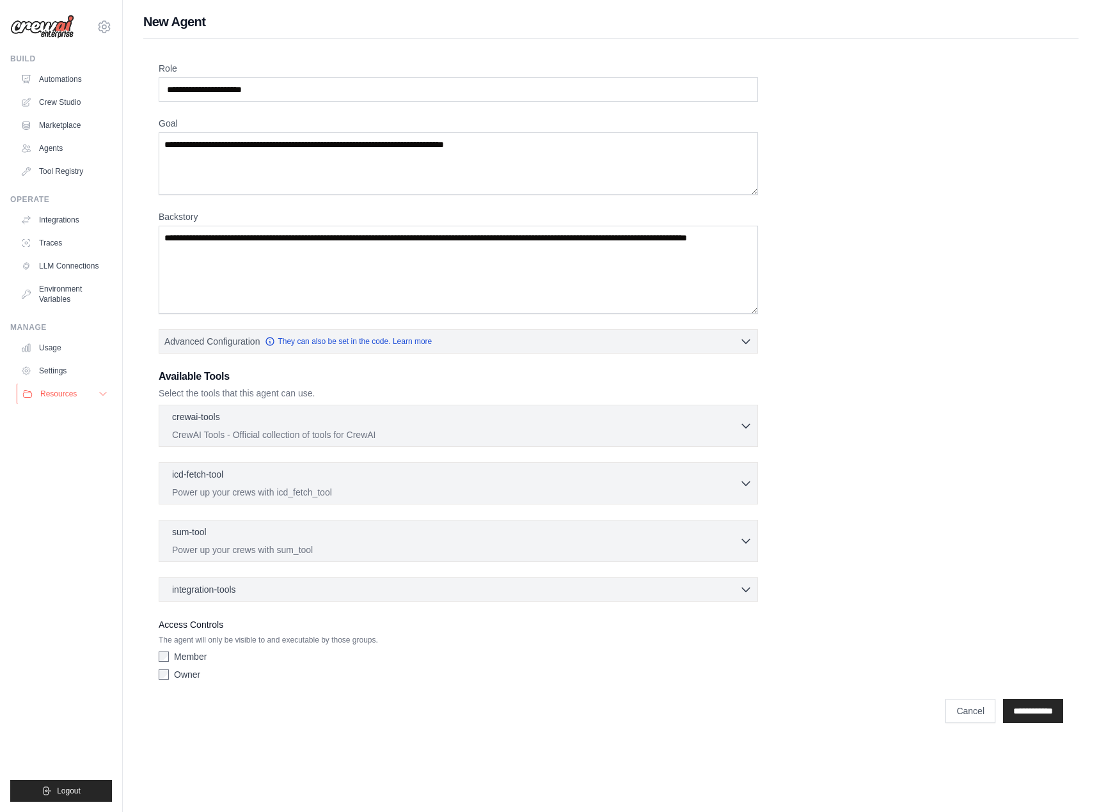
click at [94, 391] on button "Resources" at bounding box center [65, 394] width 97 height 20
click at [81, 119] on link "Marketplace" at bounding box center [65, 125] width 97 height 20
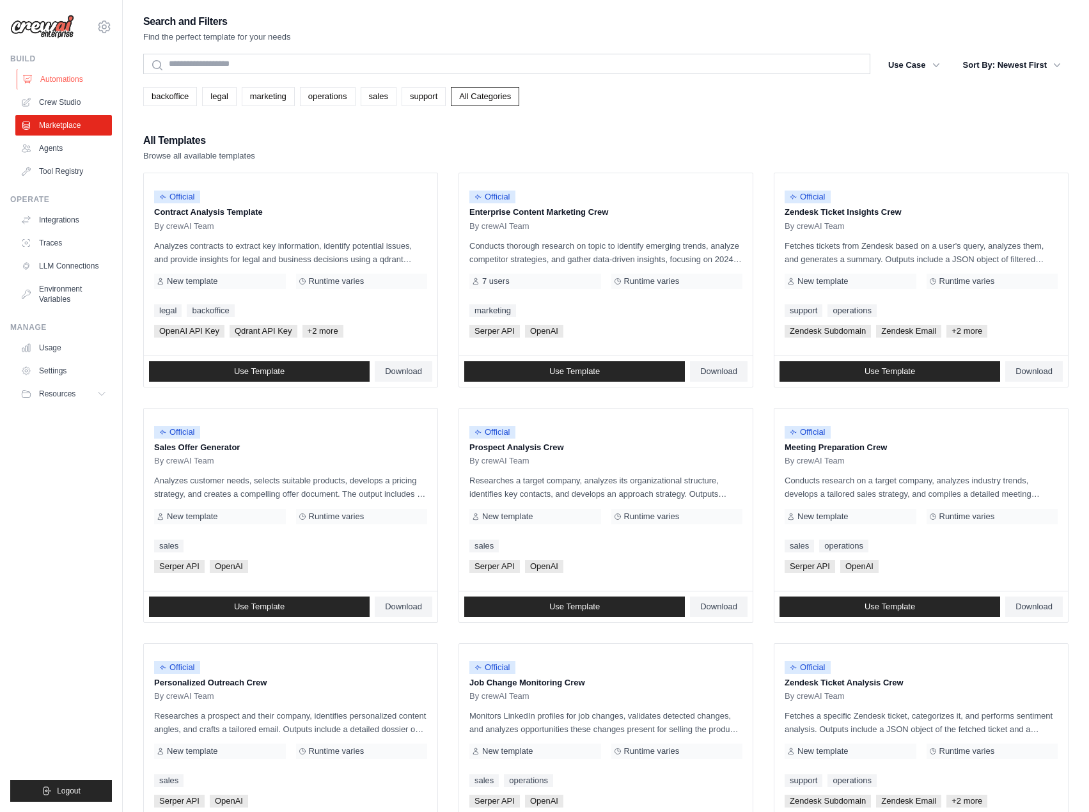
click at [74, 81] on link "Automations" at bounding box center [65, 79] width 97 height 20
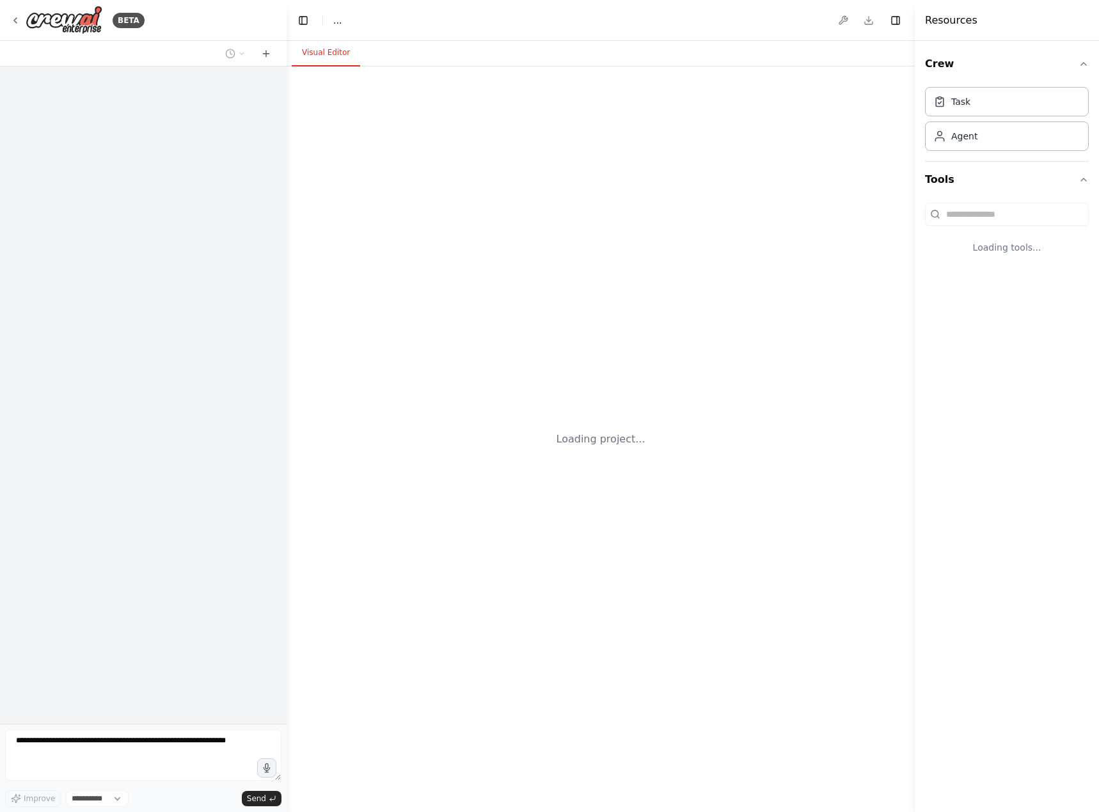
select select "****"
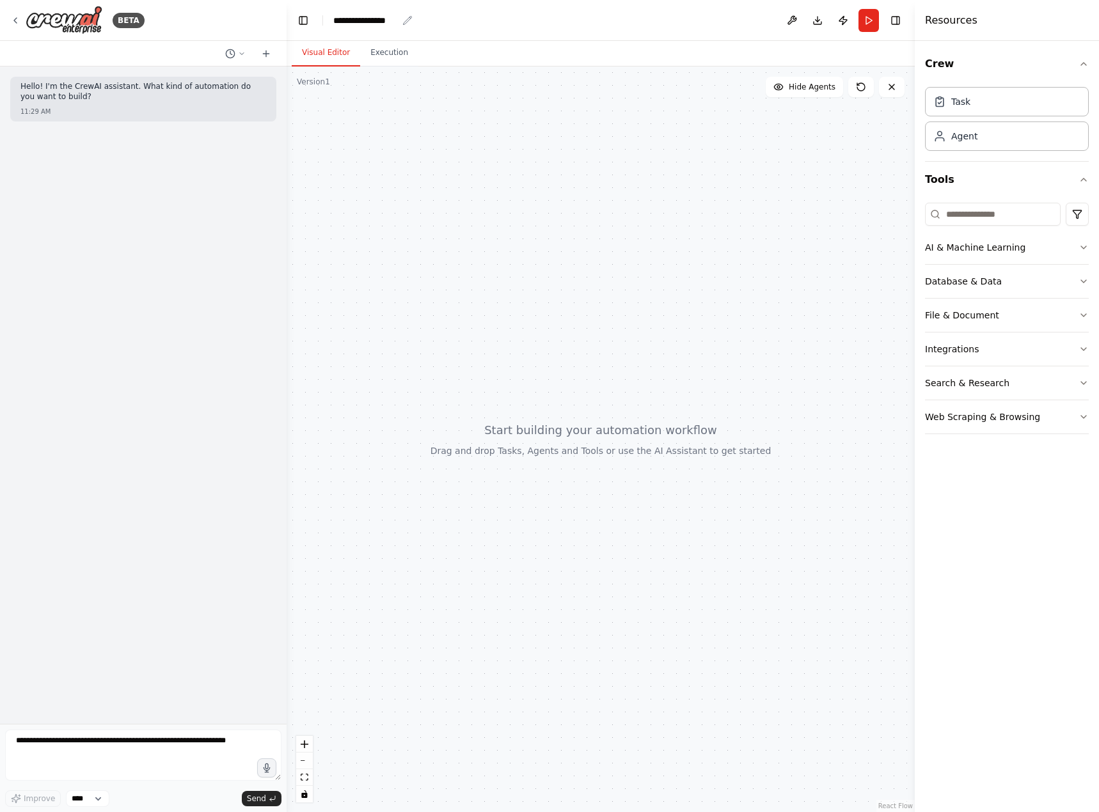
click at [361, 19] on div "**********" at bounding box center [365, 20] width 64 height 13
click at [361, 19] on div "**********" at bounding box center [381, 20] width 96 height 13
click at [450, 26] on header "Toggle Left Sidebar Studio ********* Download Publish Run Toggle Right Sidebar" at bounding box center [601, 20] width 628 height 41
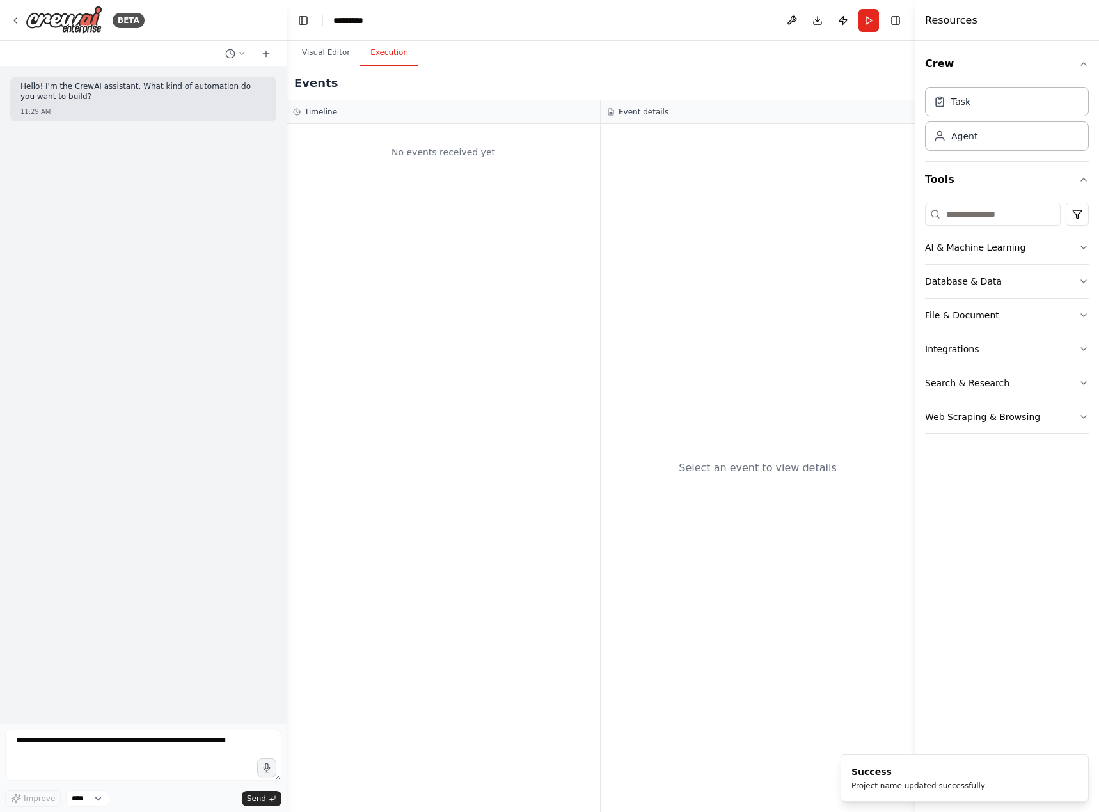
click at [386, 56] on button "Execution" at bounding box center [389, 53] width 58 height 27
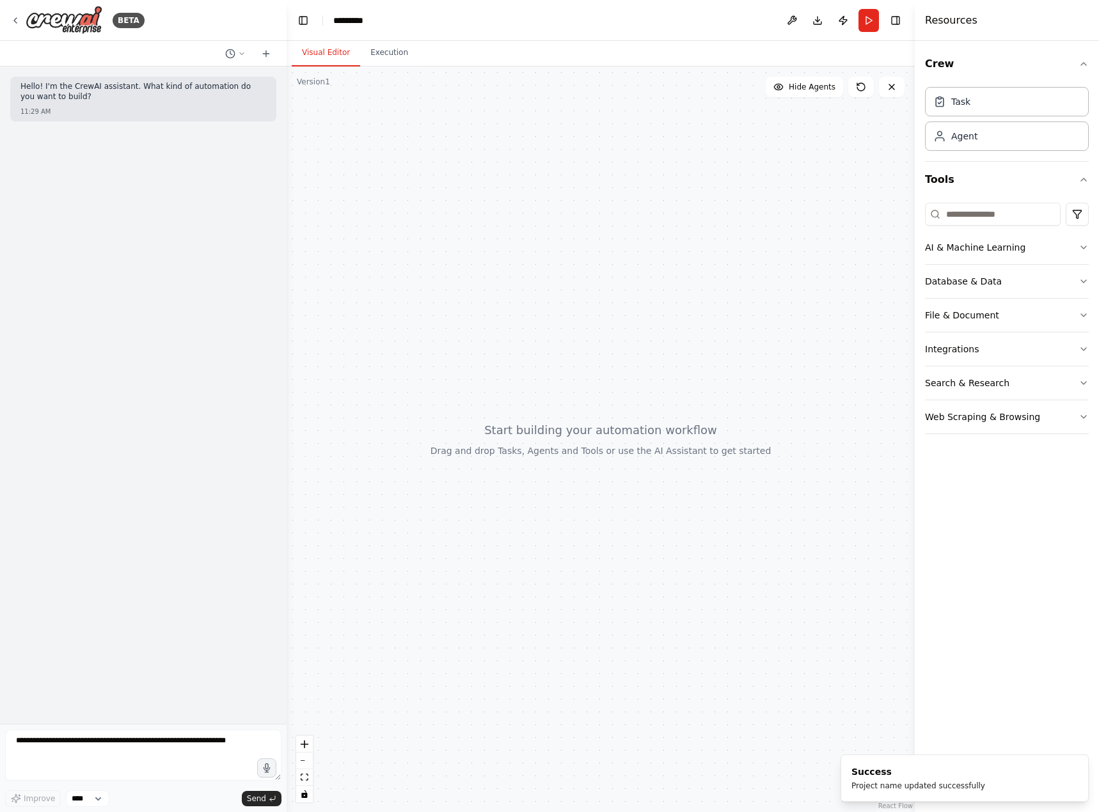
click at [322, 59] on button "Visual Editor" at bounding box center [326, 53] width 68 height 27
click at [1067, 636] on div "Crew Task Agent Tools AI & Machine Learning Database & Data File & Document Int…" at bounding box center [1007, 426] width 184 height 771
click at [715, 345] on div at bounding box center [601, 440] width 628 height 746
drag, startPoint x: 518, startPoint y: 511, endPoint x: 531, endPoint y: 405, distance: 106.9
click at [498, 410] on div at bounding box center [601, 440] width 628 height 746
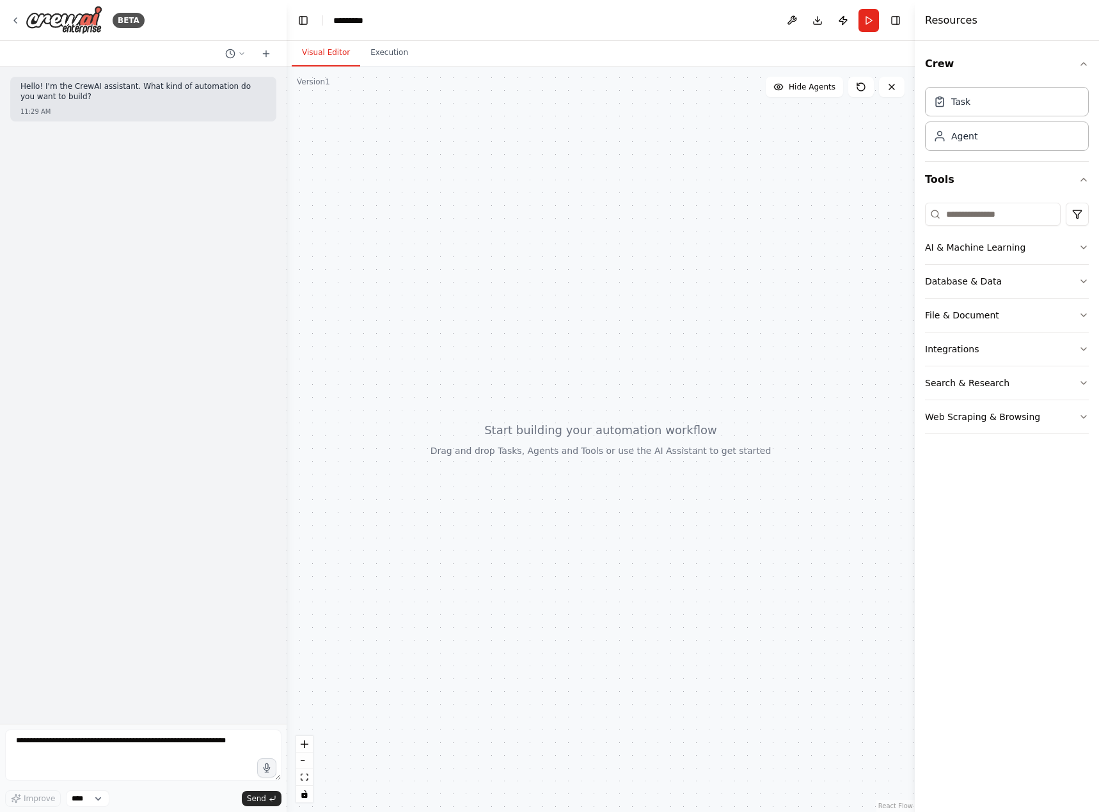
drag, startPoint x: 592, startPoint y: 440, endPoint x: 575, endPoint y: 471, distance: 34.9
click at [575, 471] on div at bounding box center [601, 440] width 628 height 746
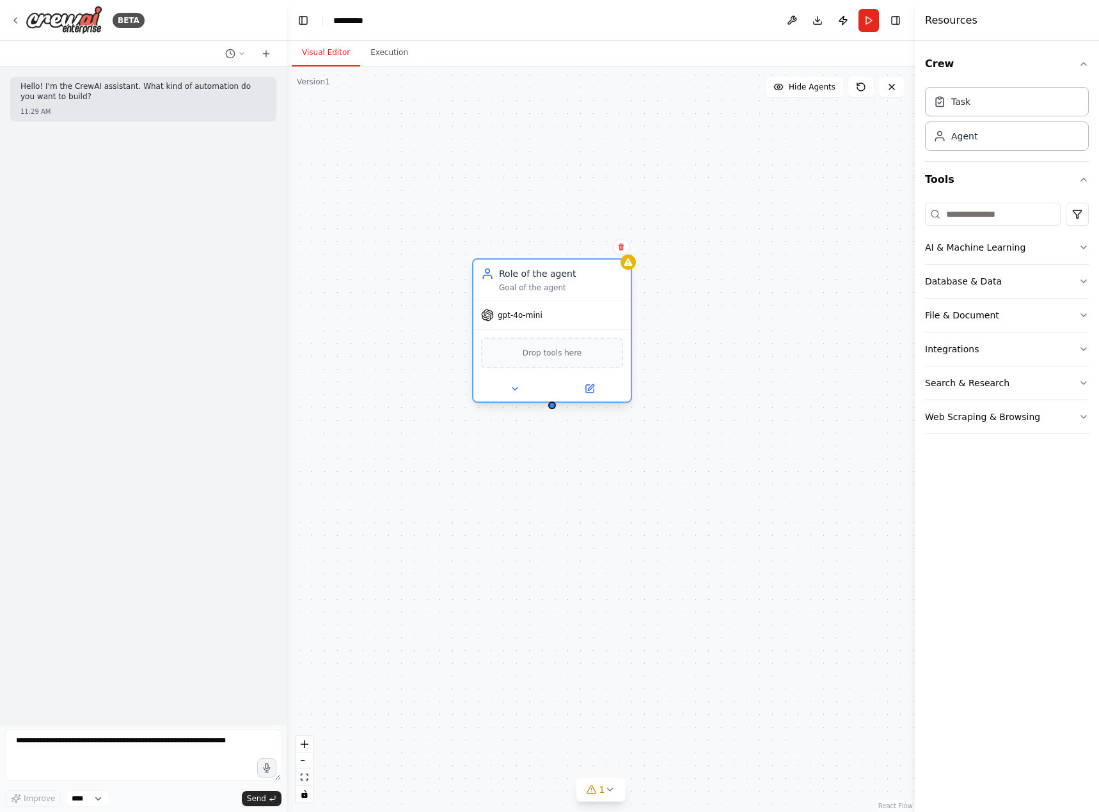
drag, startPoint x: 631, startPoint y: 271, endPoint x: 583, endPoint y: 287, distance: 51.4
click at [583, 287] on div "Goal of the agent" at bounding box center [561, 288] width 124 height 10
drag, startPoint x: 553, startPoint y: 405, endPoint x: 452, endPoint y: 482, distance: 127.3
click at [452, 482] on div "Role of the agent Goal of the agent gpt-4o-mini Drop tools here" at bounding box center [601, 440] width 628 height 746
click at [554, 352] on span "Drop tools here" at bounding box center [552, 353] width 59 height 13
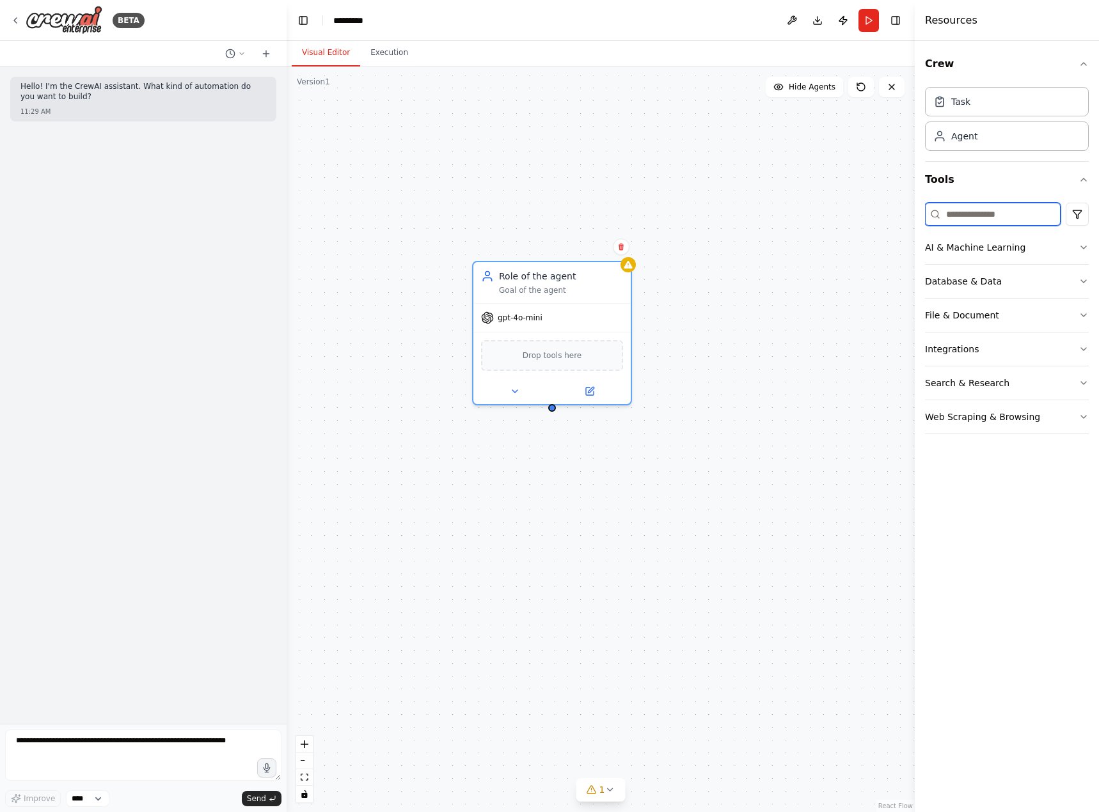
click at [992, 213] on input at bounding box center [993, 214] width 136 height 23
click at [1075, 338] on button "Integrations" at bounding box center [1007, 349] width 164 height 33
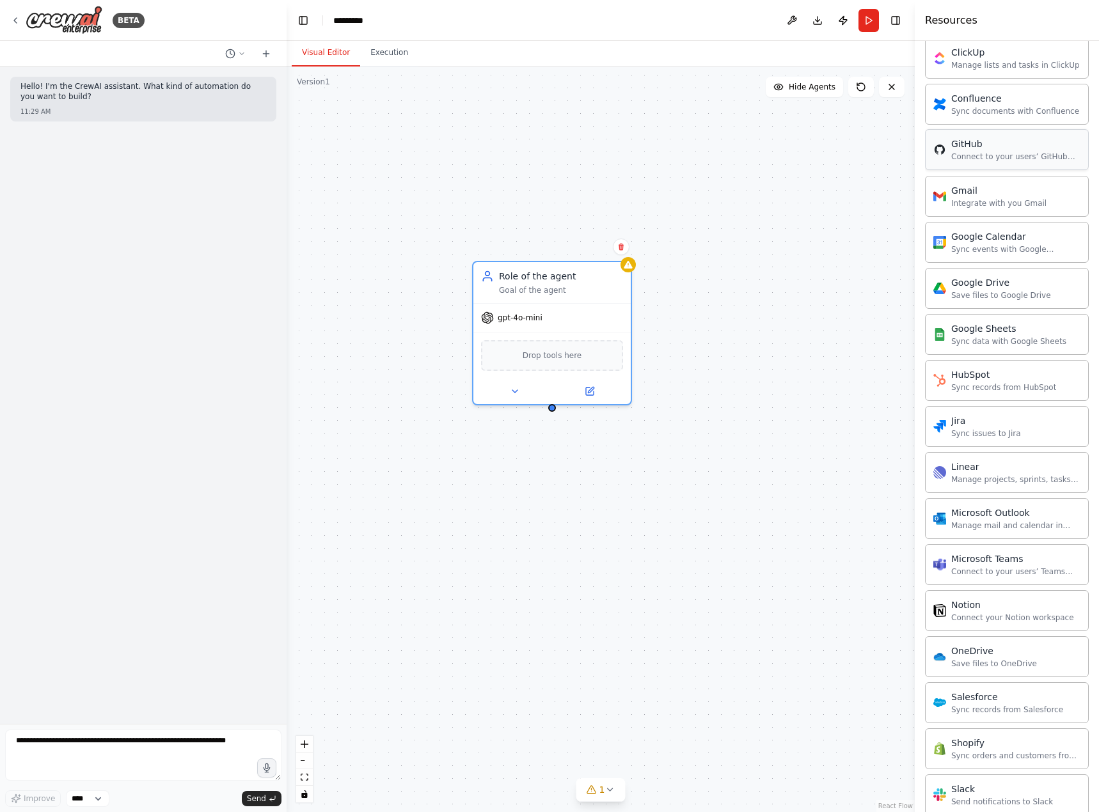
scroll to position [108, 0]
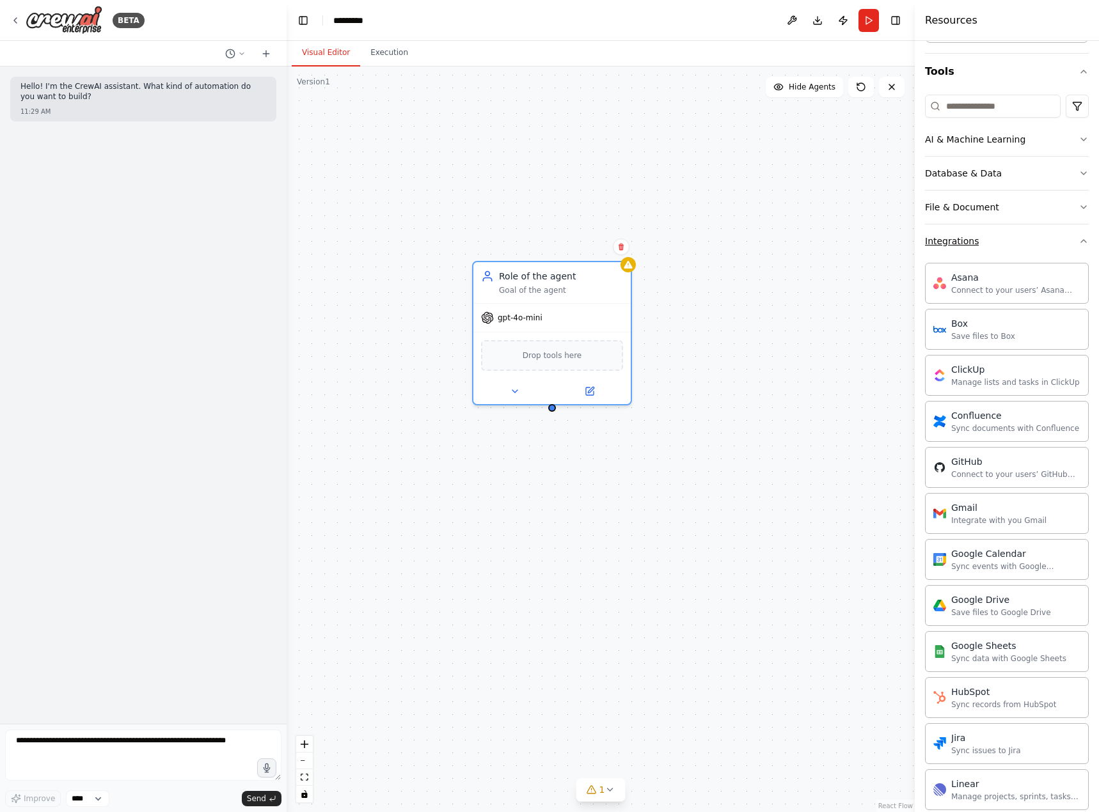
click at [977, 240] on button "Integrations" at bounding box center [1007, 240] width 164 height 33
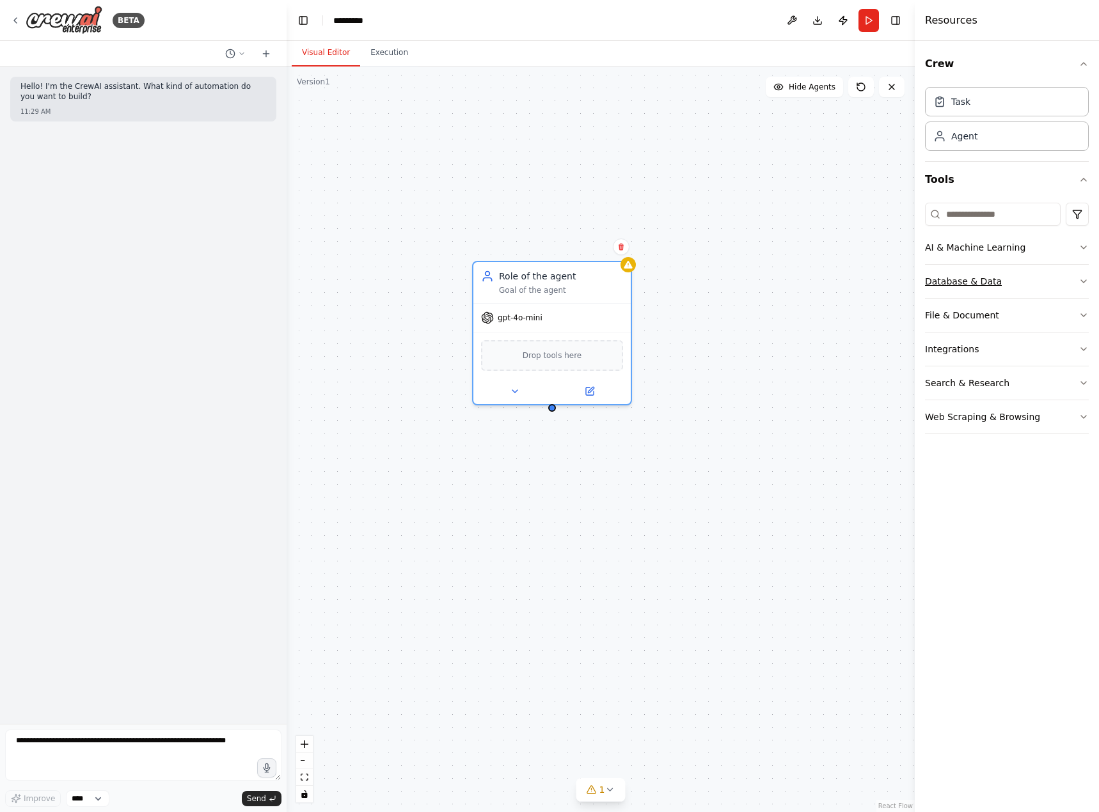
click at [976, 290] on button "Database & Data" at bounding box center [1007, 281] width 164 height 33
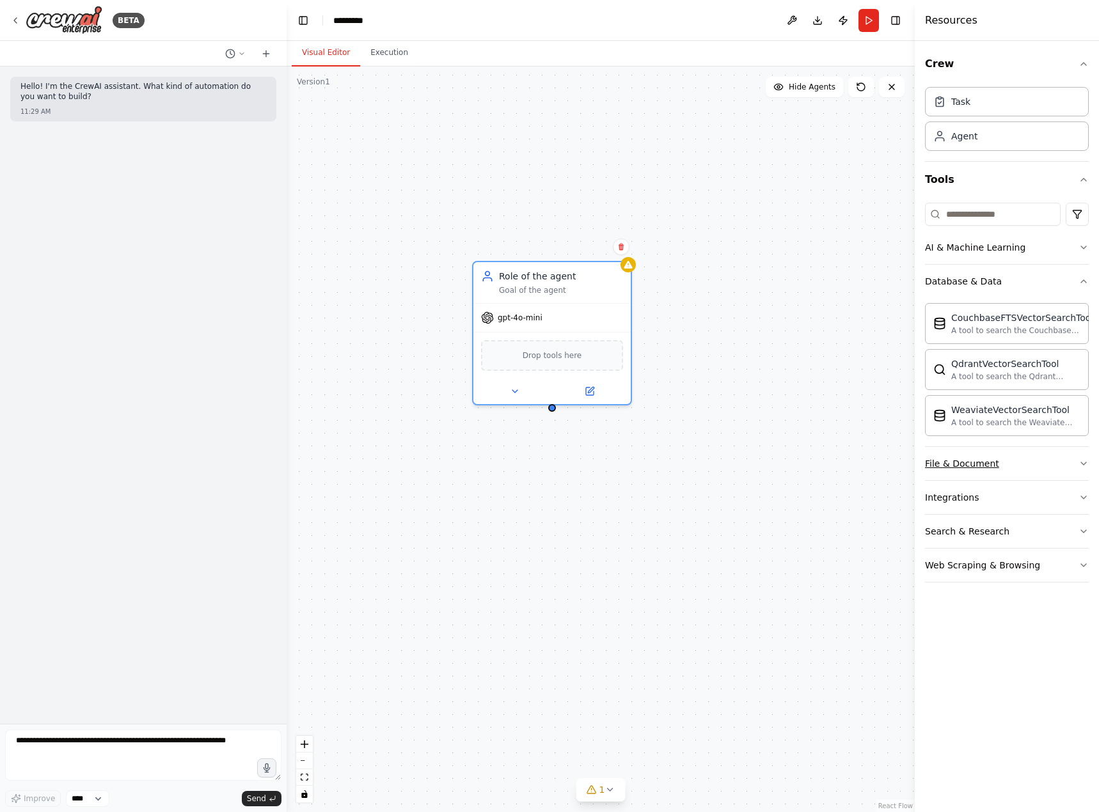
click at [1012, 461] on button "File & Document" at bounding box center [1007, 463] width 164 height 33
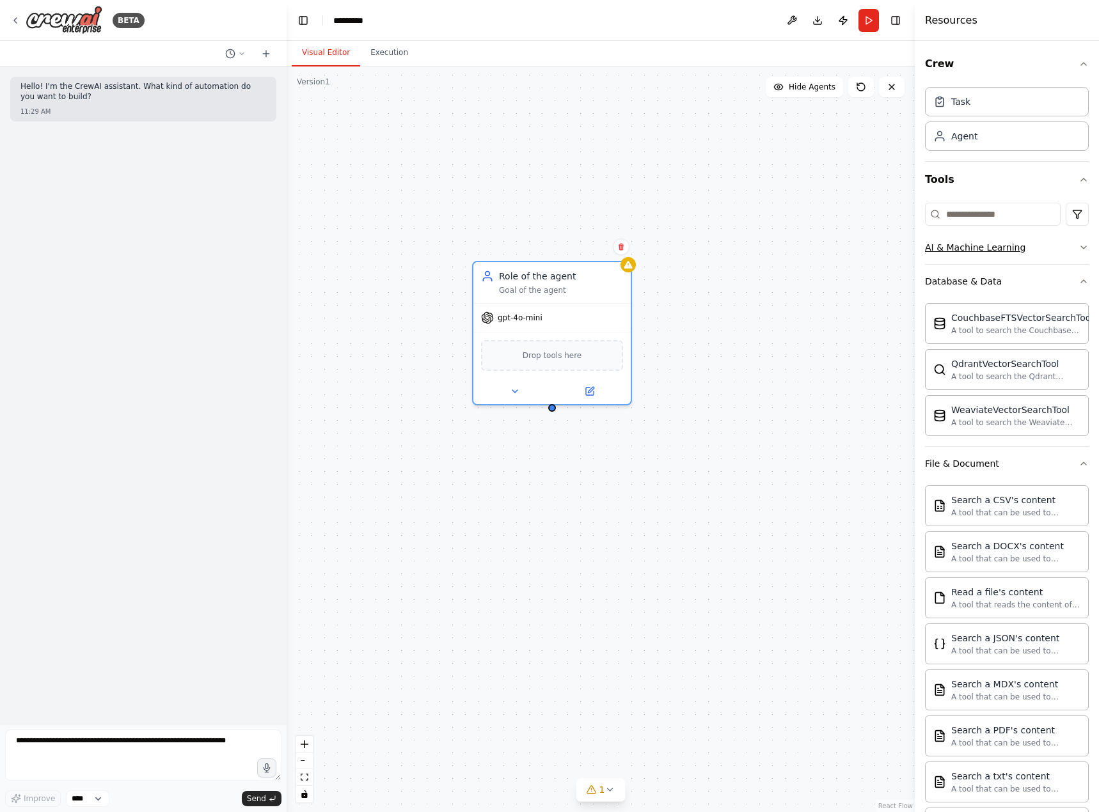
click at [1007, 253] on div "AI & Machine Learning" at bounding box center [975, 247] width 100 height 13
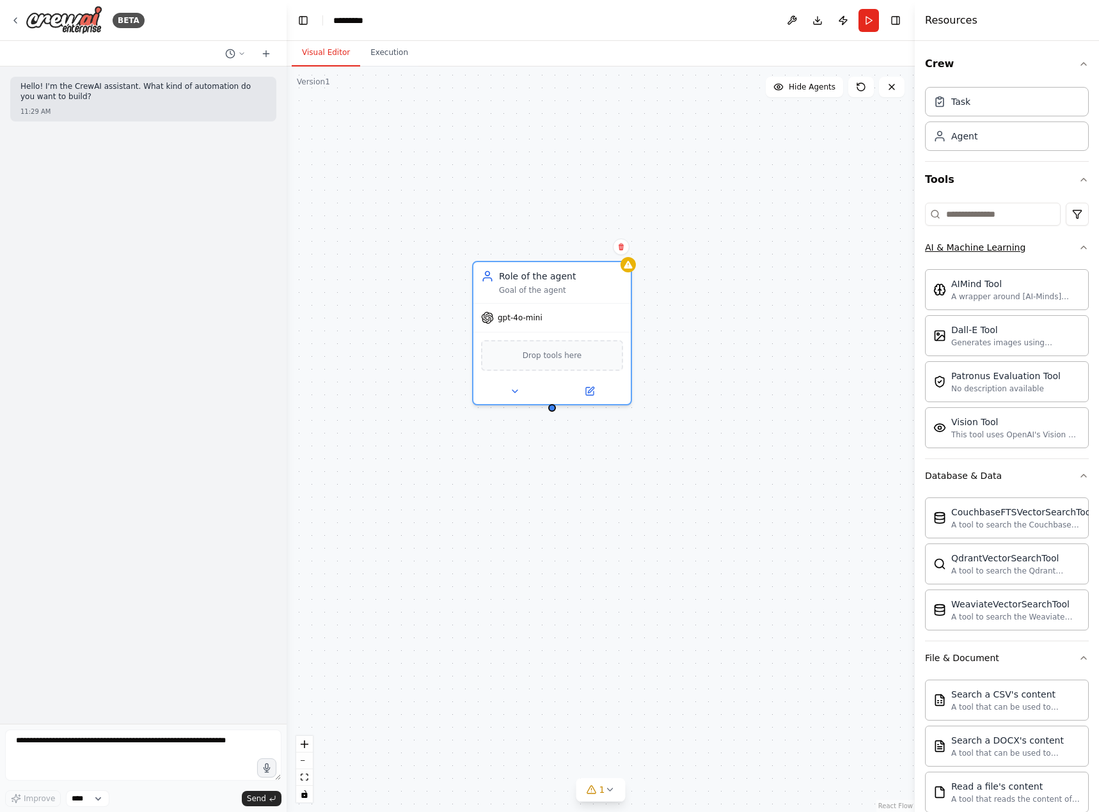
click at [989, 255] on button "AI & Machine Learning" at bounding box center [1007, 247] width 164 height 33
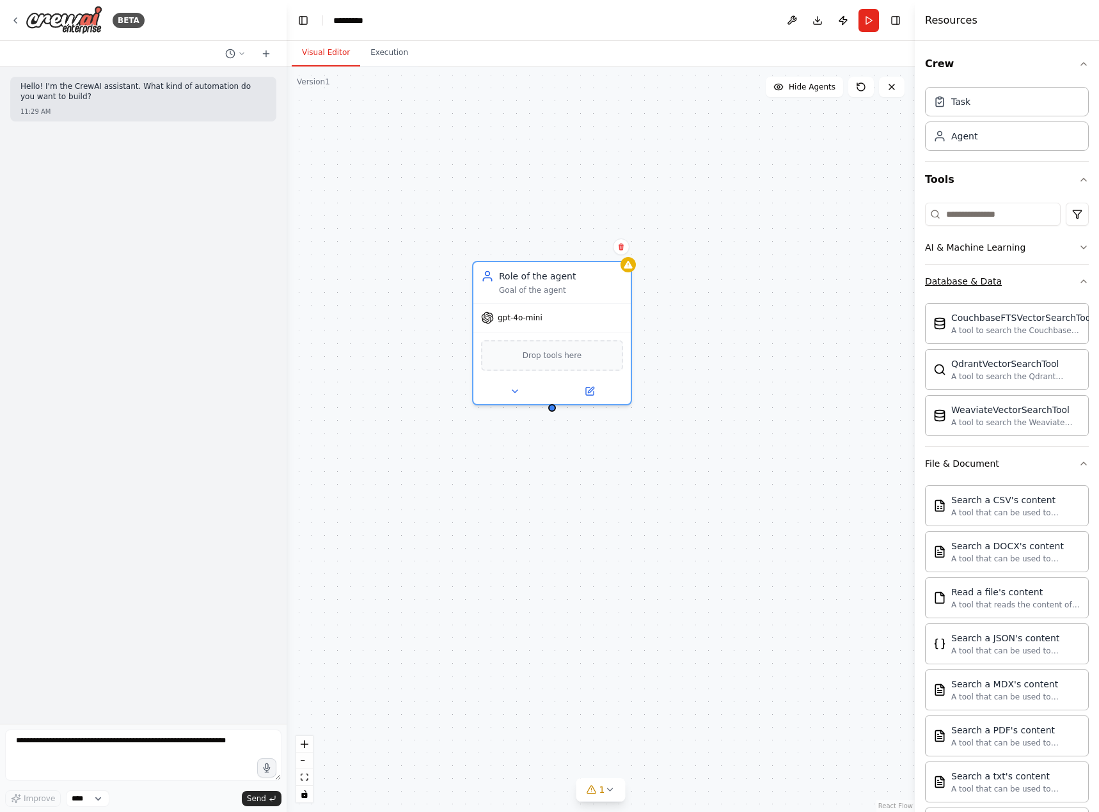
click at [985, 267] on button "Database & Data" at bounding box center [1007, 281] width 164 height 33
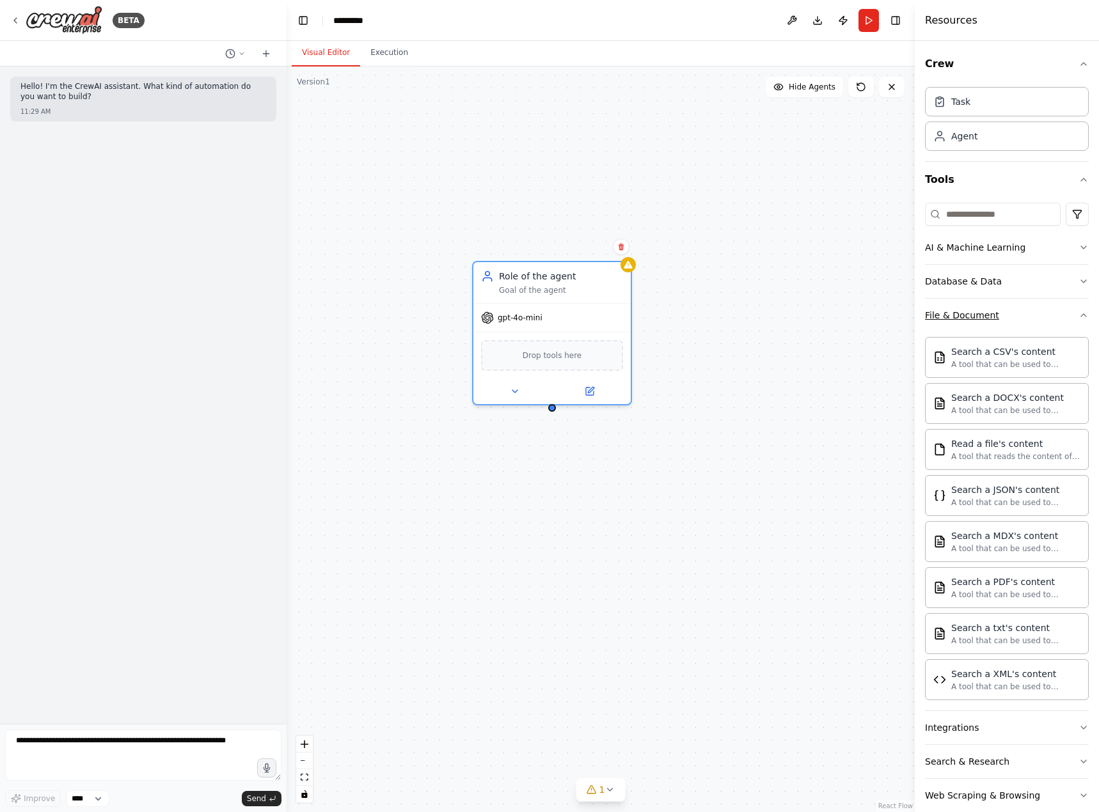
click at [976, 313] on div "File & Document" at bounding box center [962, 315] width 74 height 13
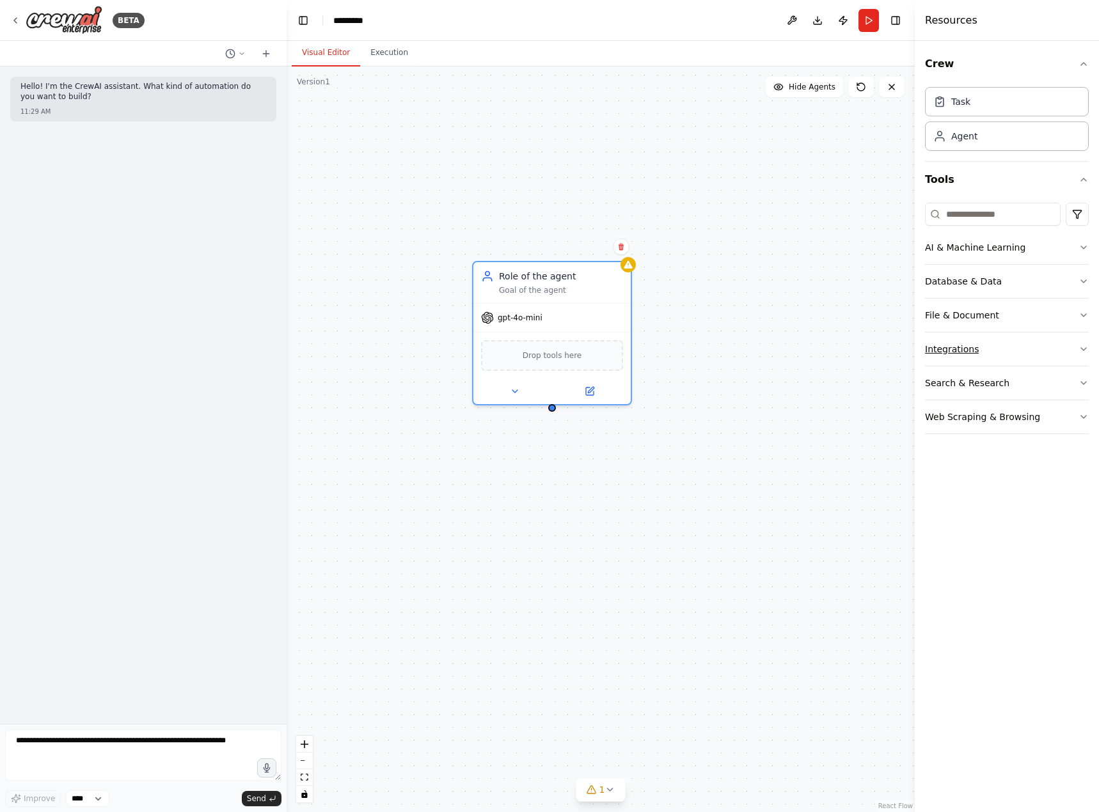
click at [994, 345] on button "Integrations" at bounding box center [1007, 349] width 164 height 33
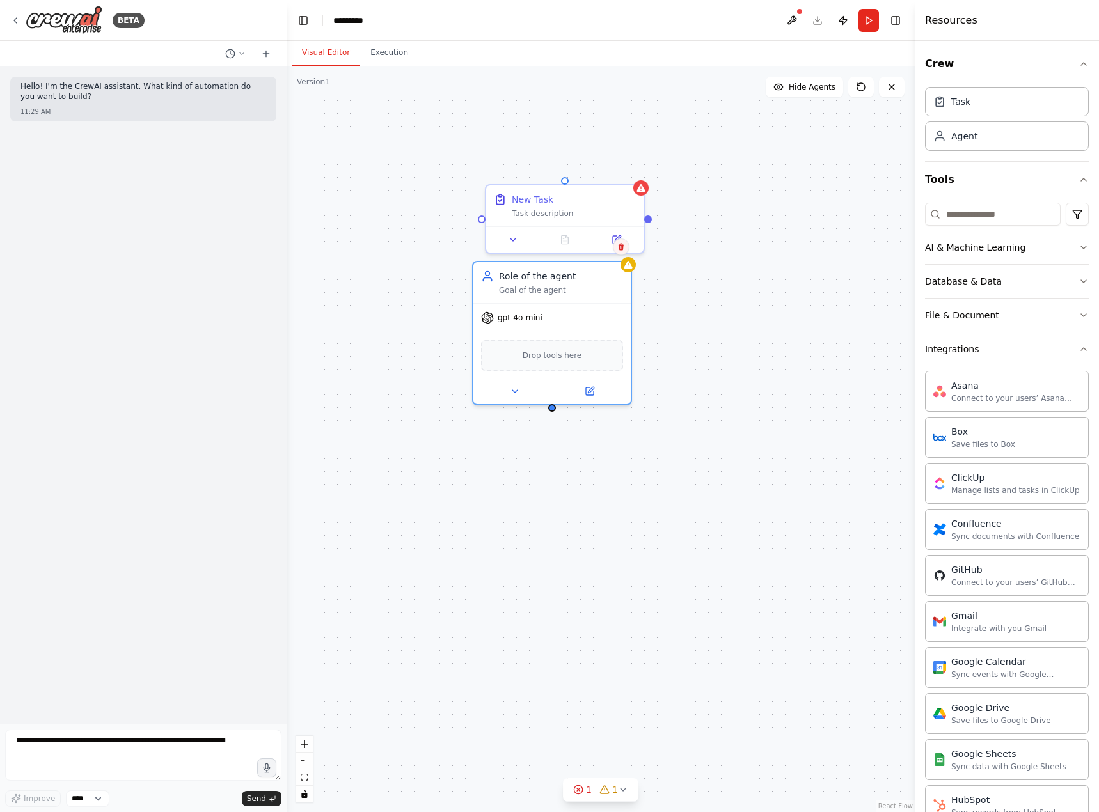
click at [621, 250] on icon at bounding box center [620, 247] width 5 height 7
click at [599, 251] on button "Confirm" at bounding box center [584, 246] width 45 height 15
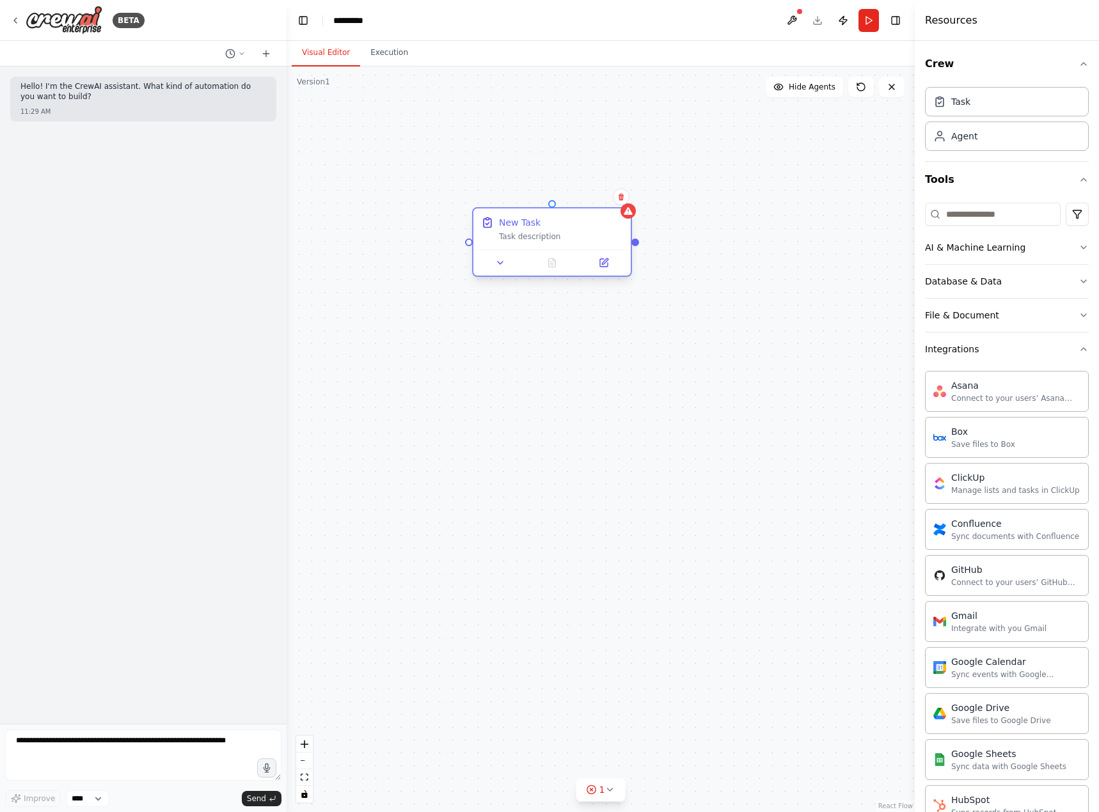
drag, startPoint x: 593, startPoint y: 205, endPoint x: 576, endPoint y: 285, distance: 81.7
click at [576, 277] on div "New Task Task description" at bounding box center [552, 242] width 160 height 70
click at [618, 238] on icon at bounding box center [621, 236] width 8 height 8
click at [596, 236] on button "Confirm" at bounding box center [584, 235] width 45 height 15
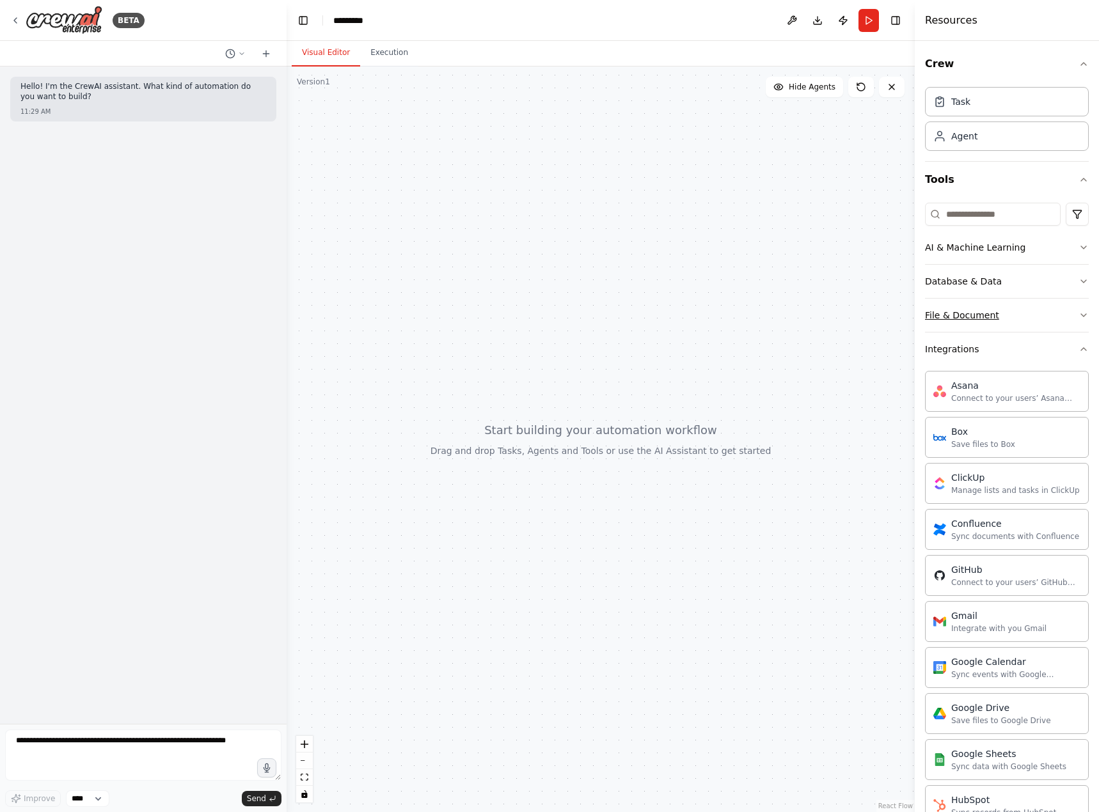
click at [991, 313] on div "File & Document" at bounding box center [962, 315] width 74 height 13
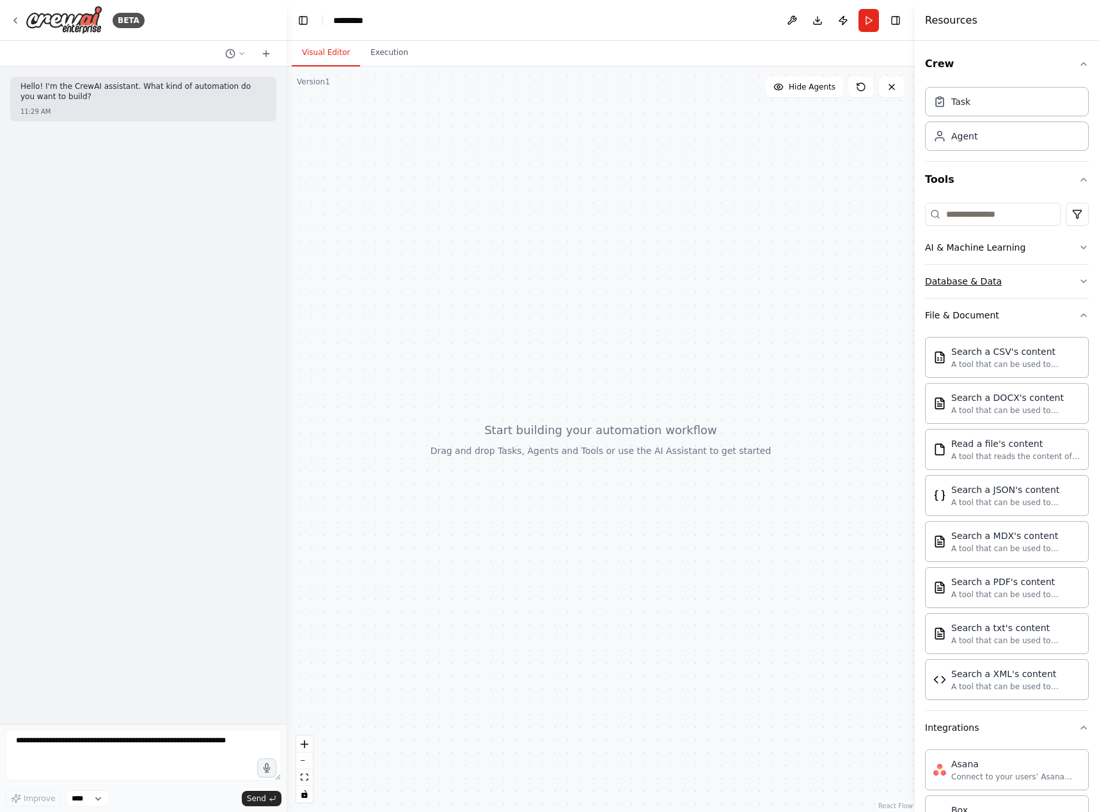
click at [996, 271] on button "Database & Data" at bounding box center [1007, 281] width 164 height 33
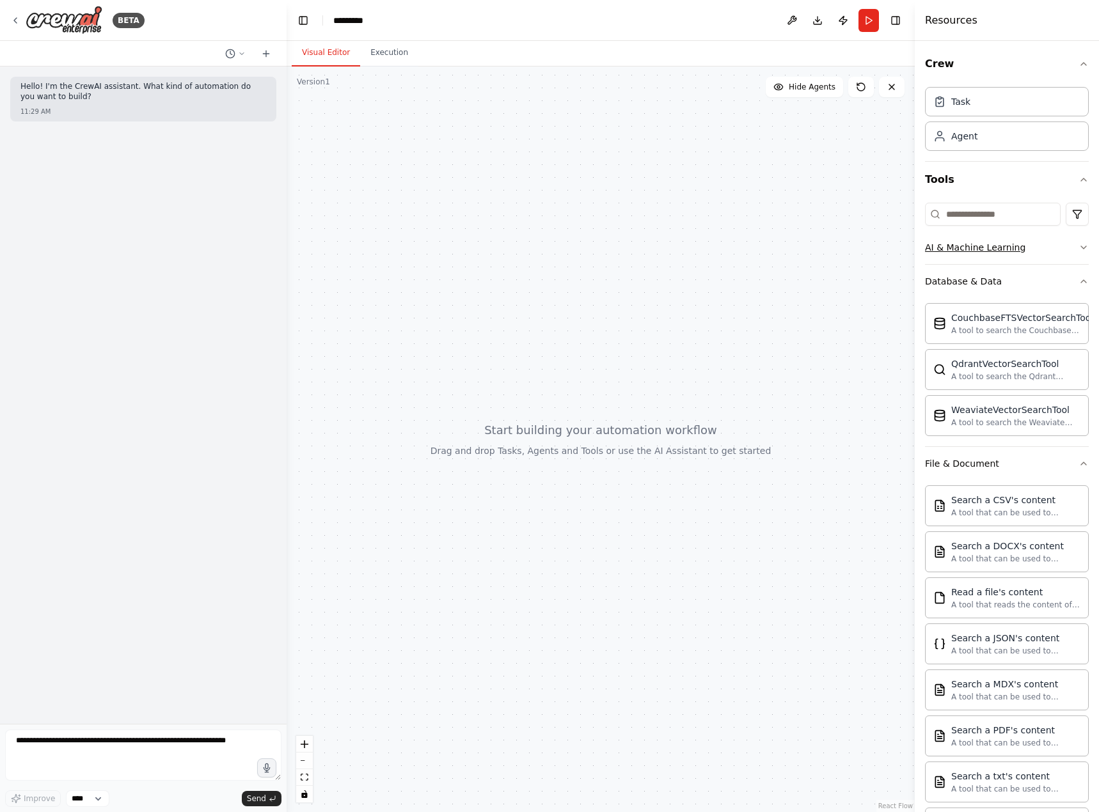
click at [993, 245] on div "AI & Machine Learning" at bounding box center [975, 247] width 100 height 13
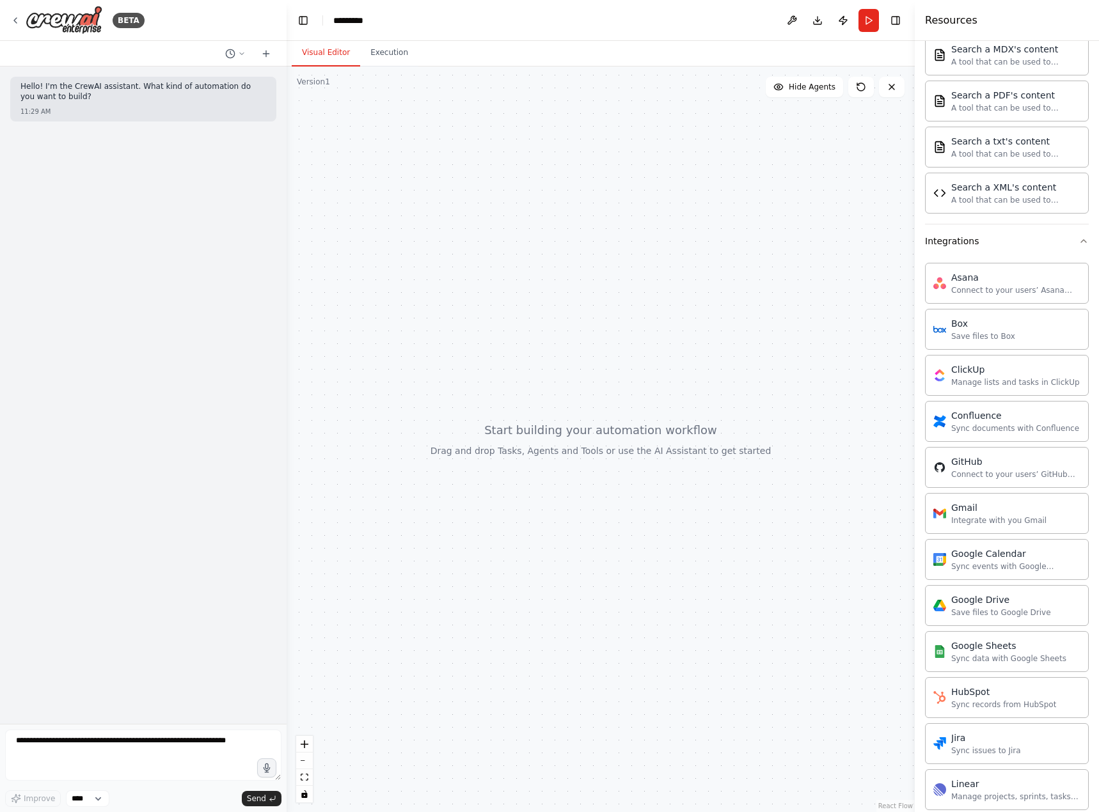
scroll to position [766, 0]
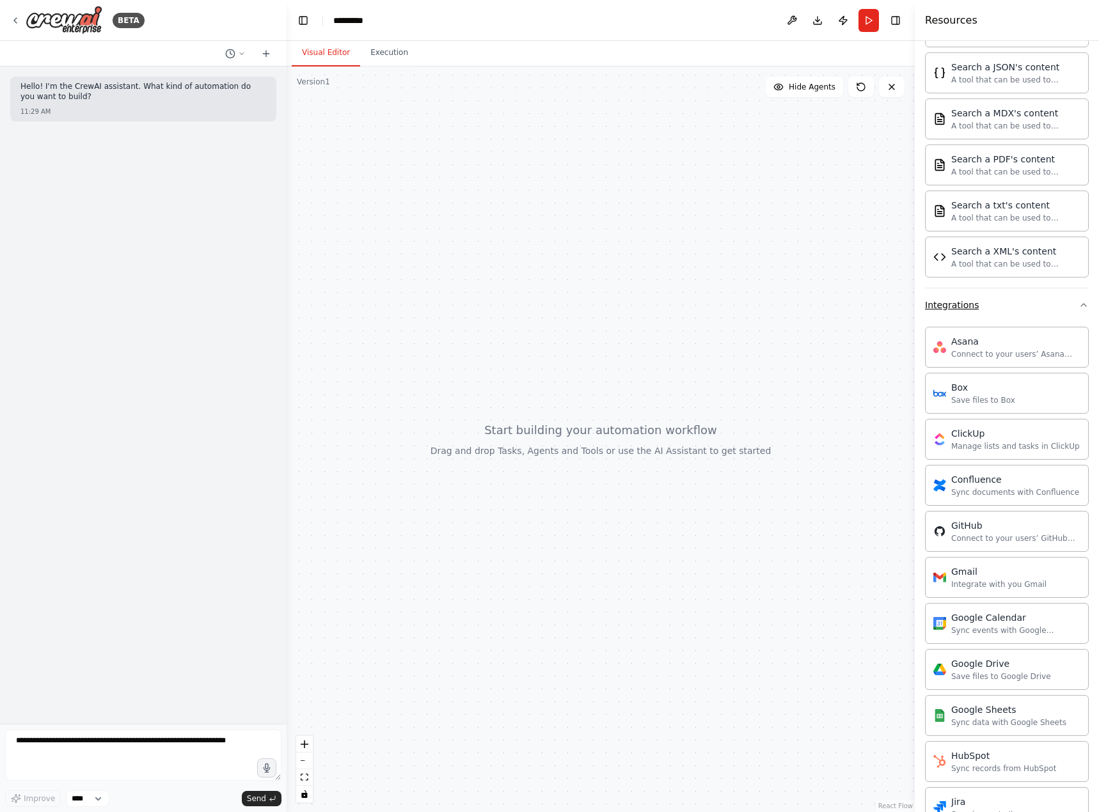
click at [988, 301] on button "Integrations" at bounding box center [1007, 304] width 164 height 33
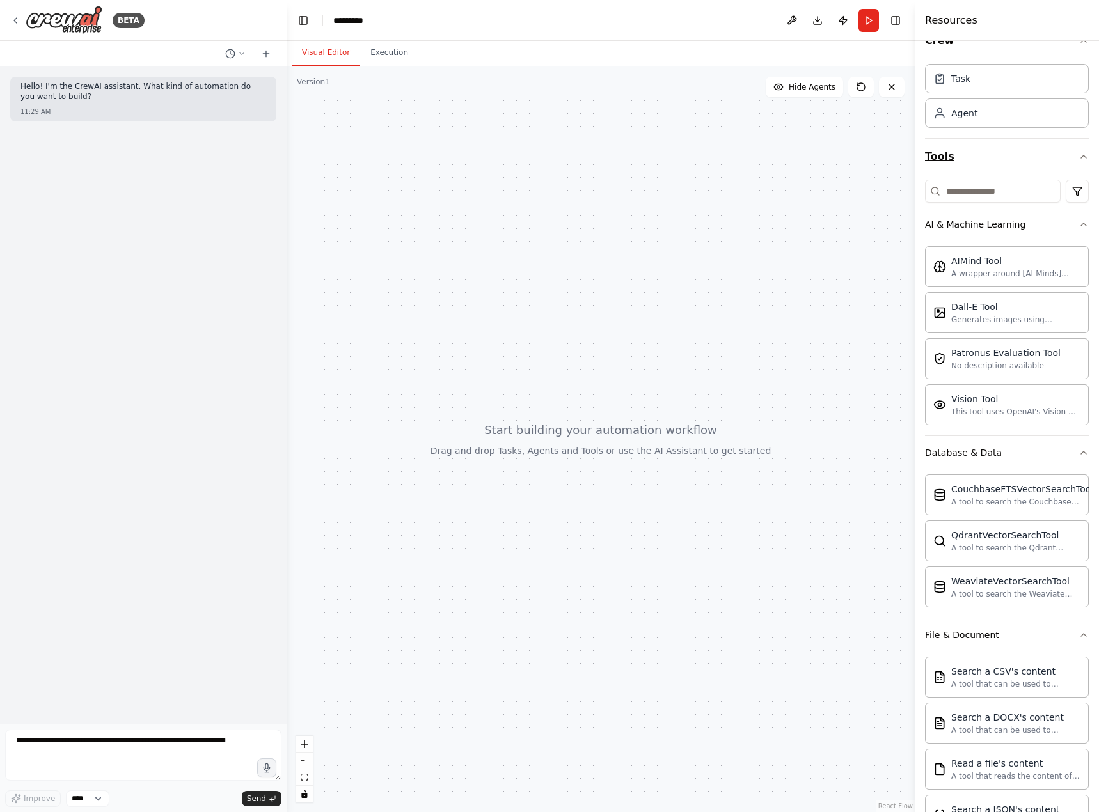
scroll to position [0, 0]
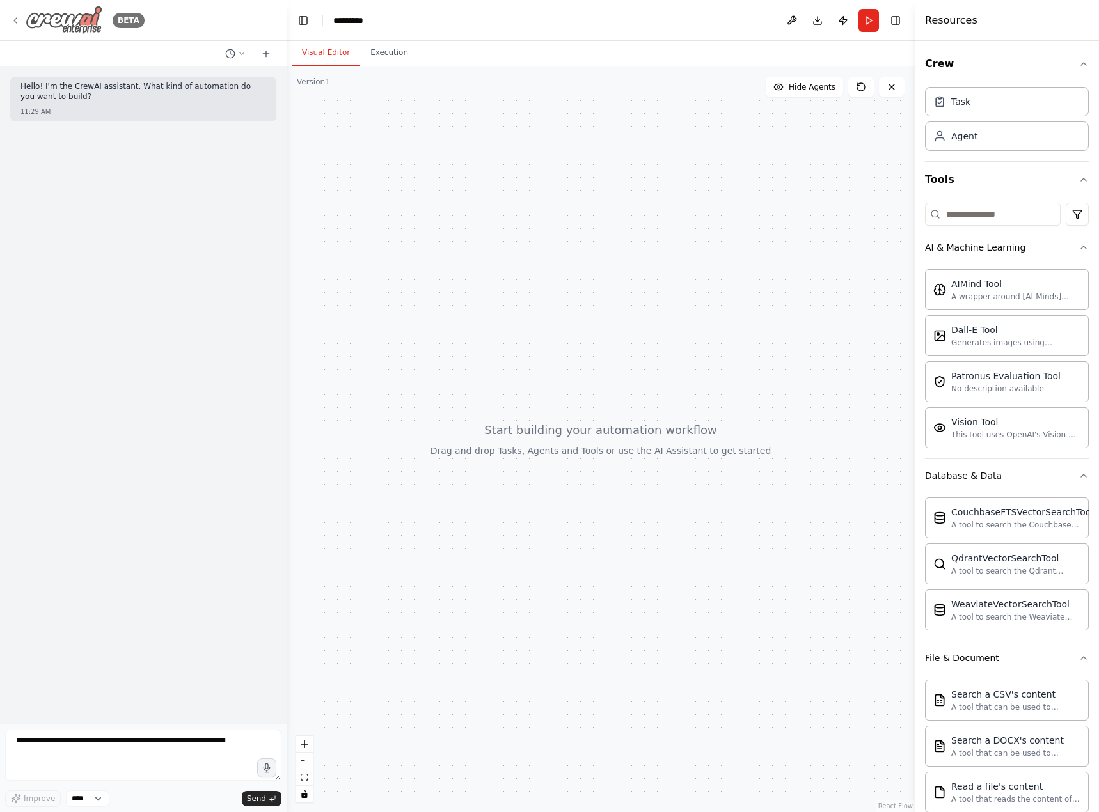
click at [19, 11] on div "BETA" at bounding box center [77, 20] width 134 height 29
